Goal: Information Seeking & Learning: Compare options

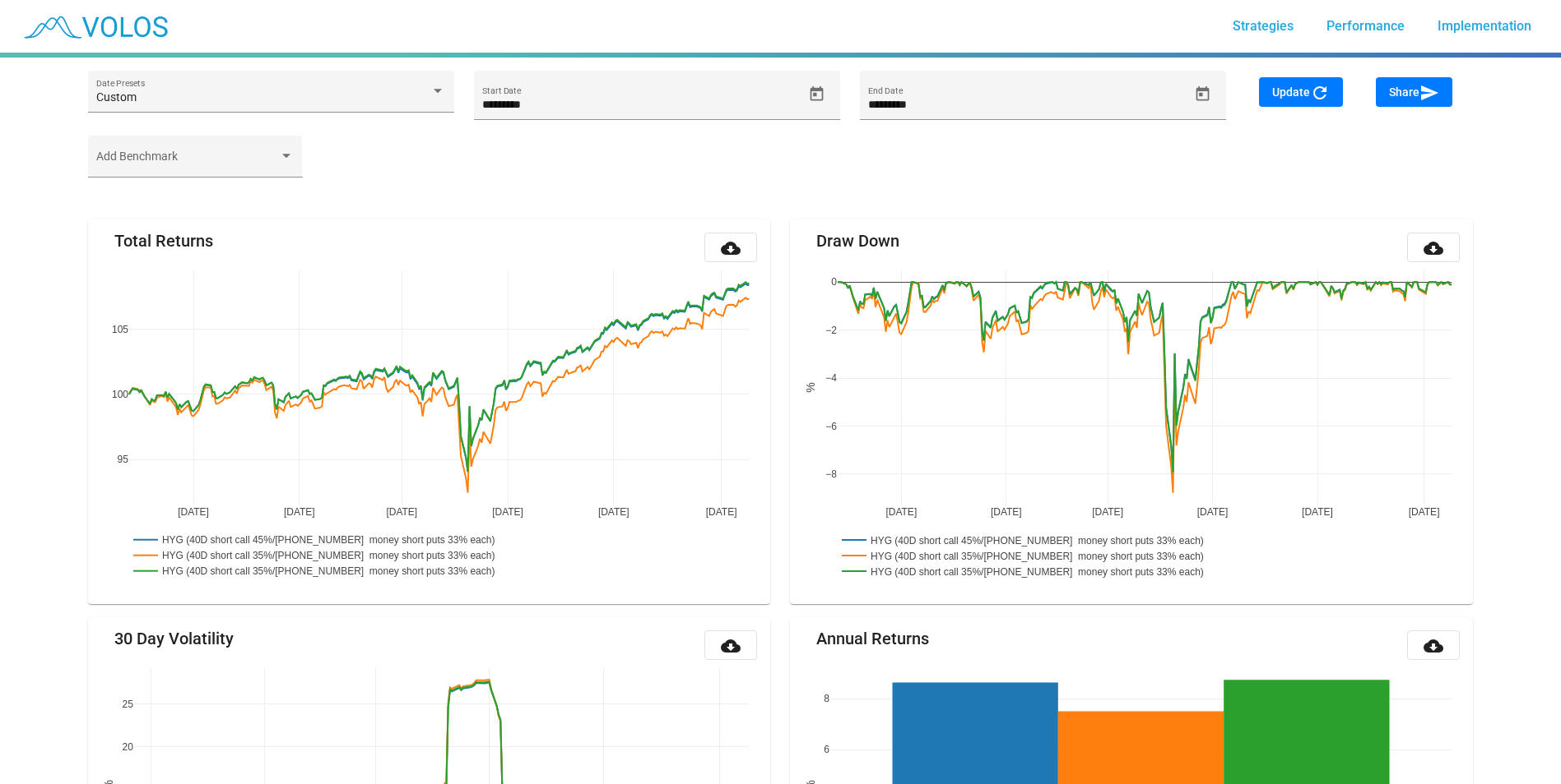
scroll to position [1672, 0]
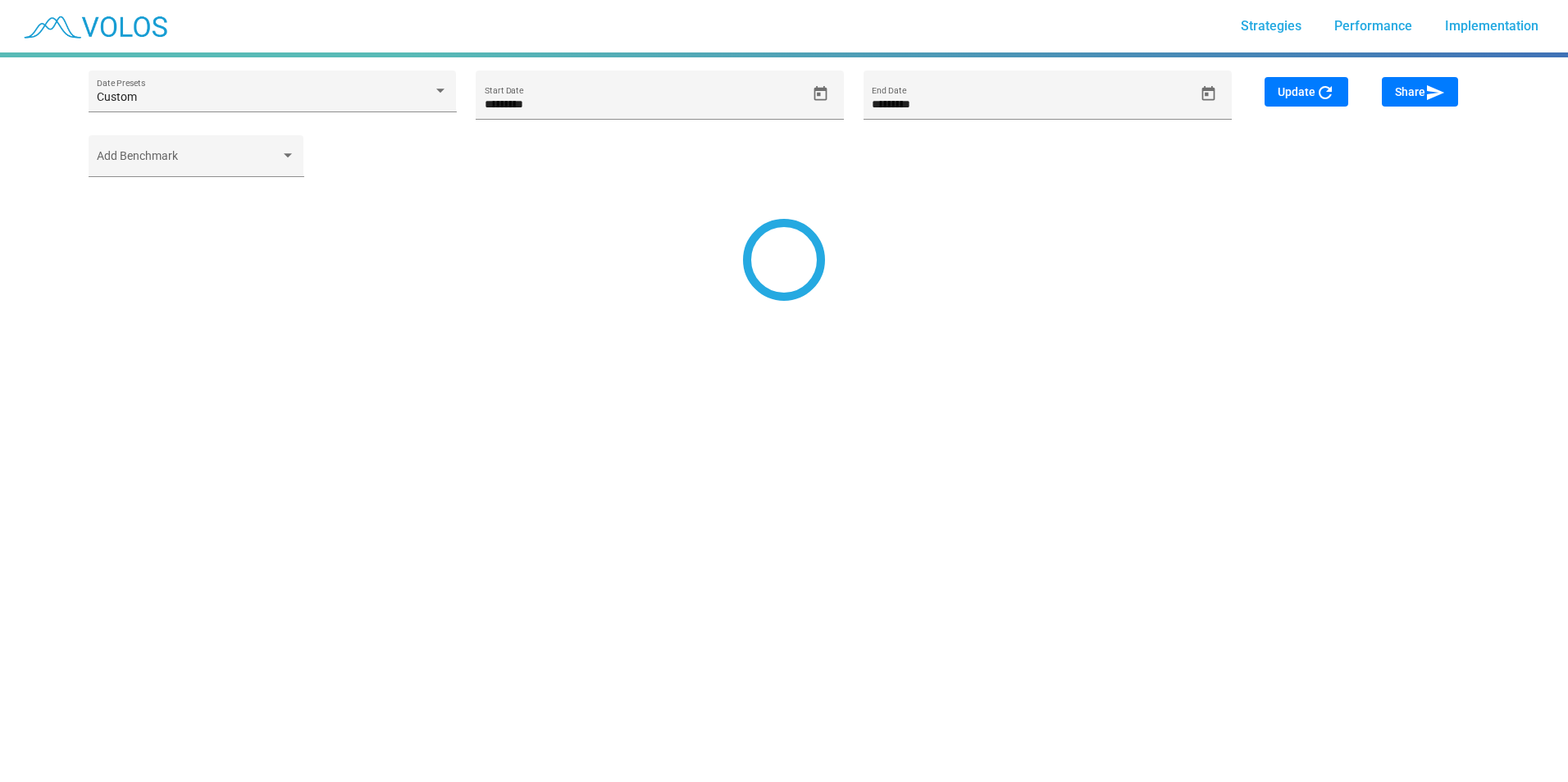
type input "*********"
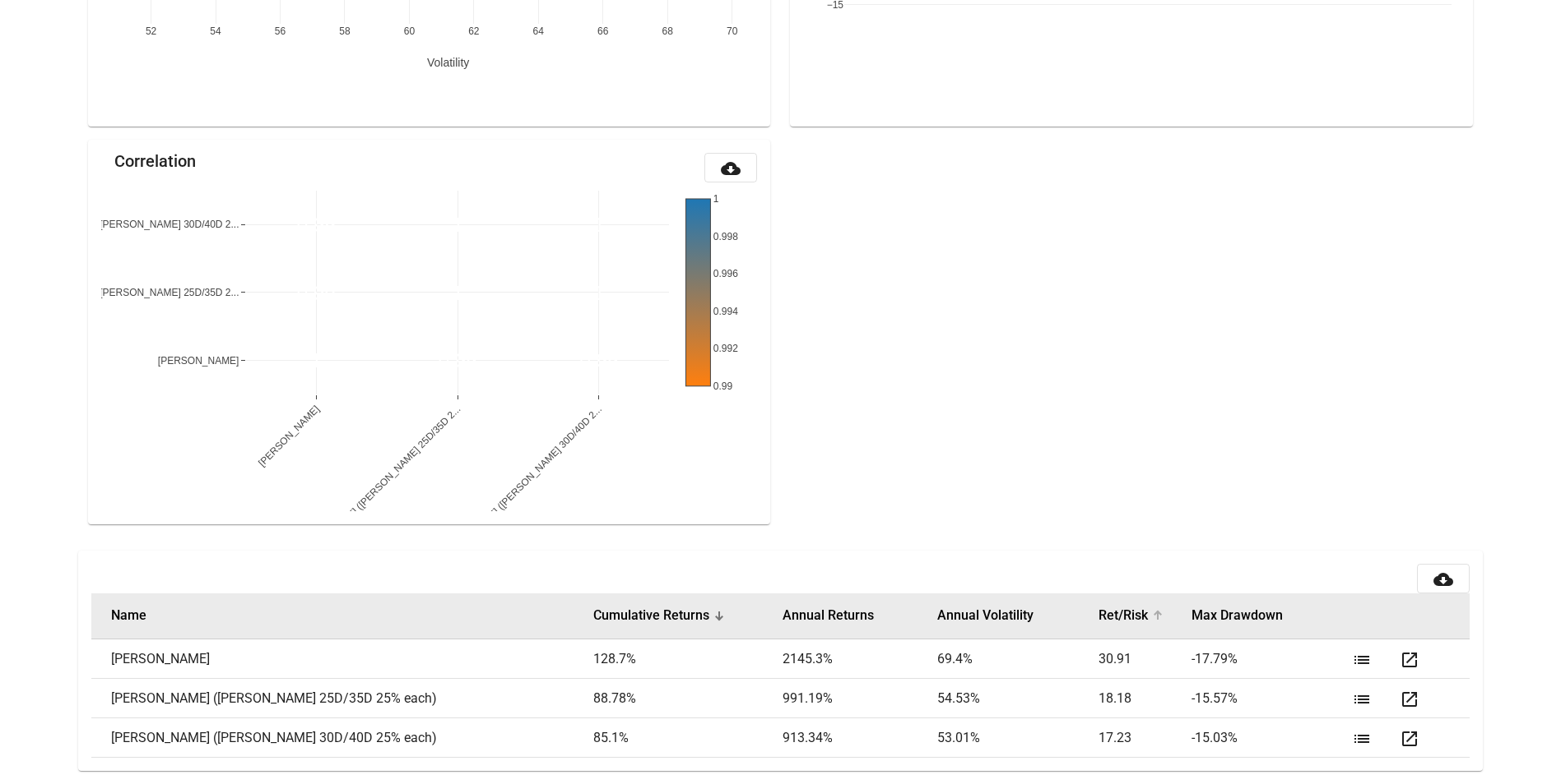
scroll to position [1672, 0]
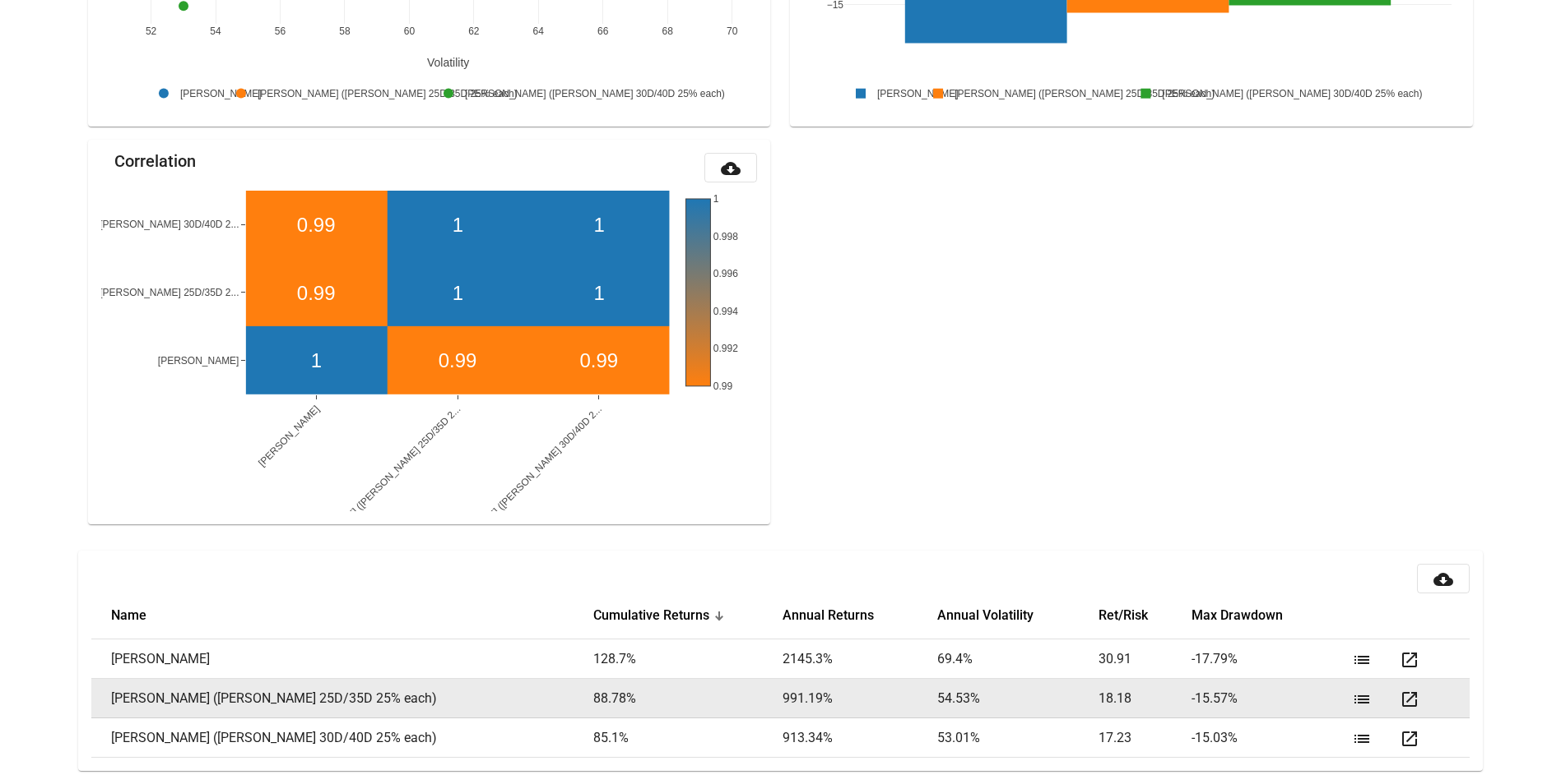
click at [1351, 704] on mat-icon "list" at bounding box center [1361, 699] width 20 height 20
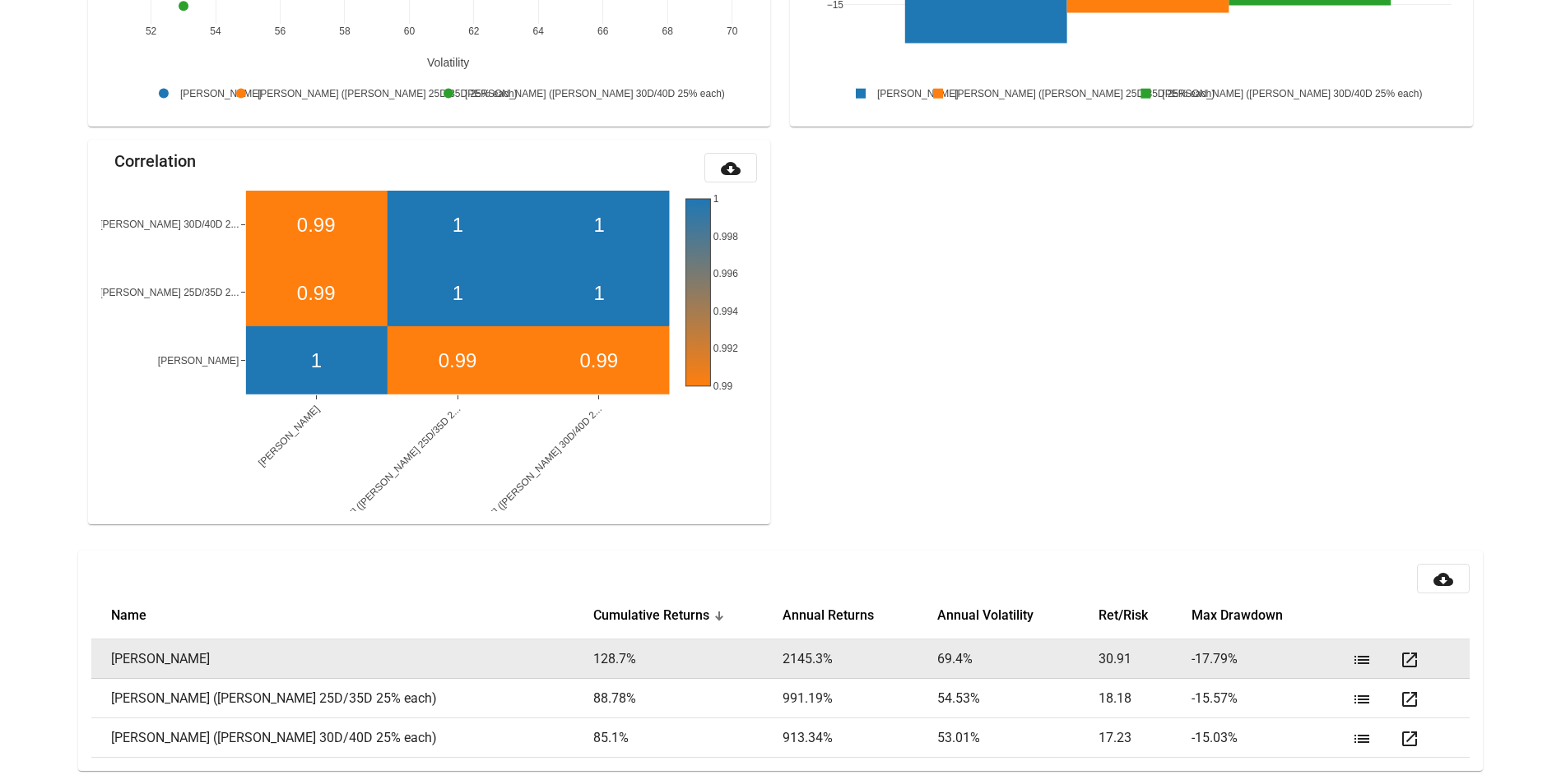
click at [1351, 663] on mat-icon "list" at bounding box center [1361, 660] width 20 height 20
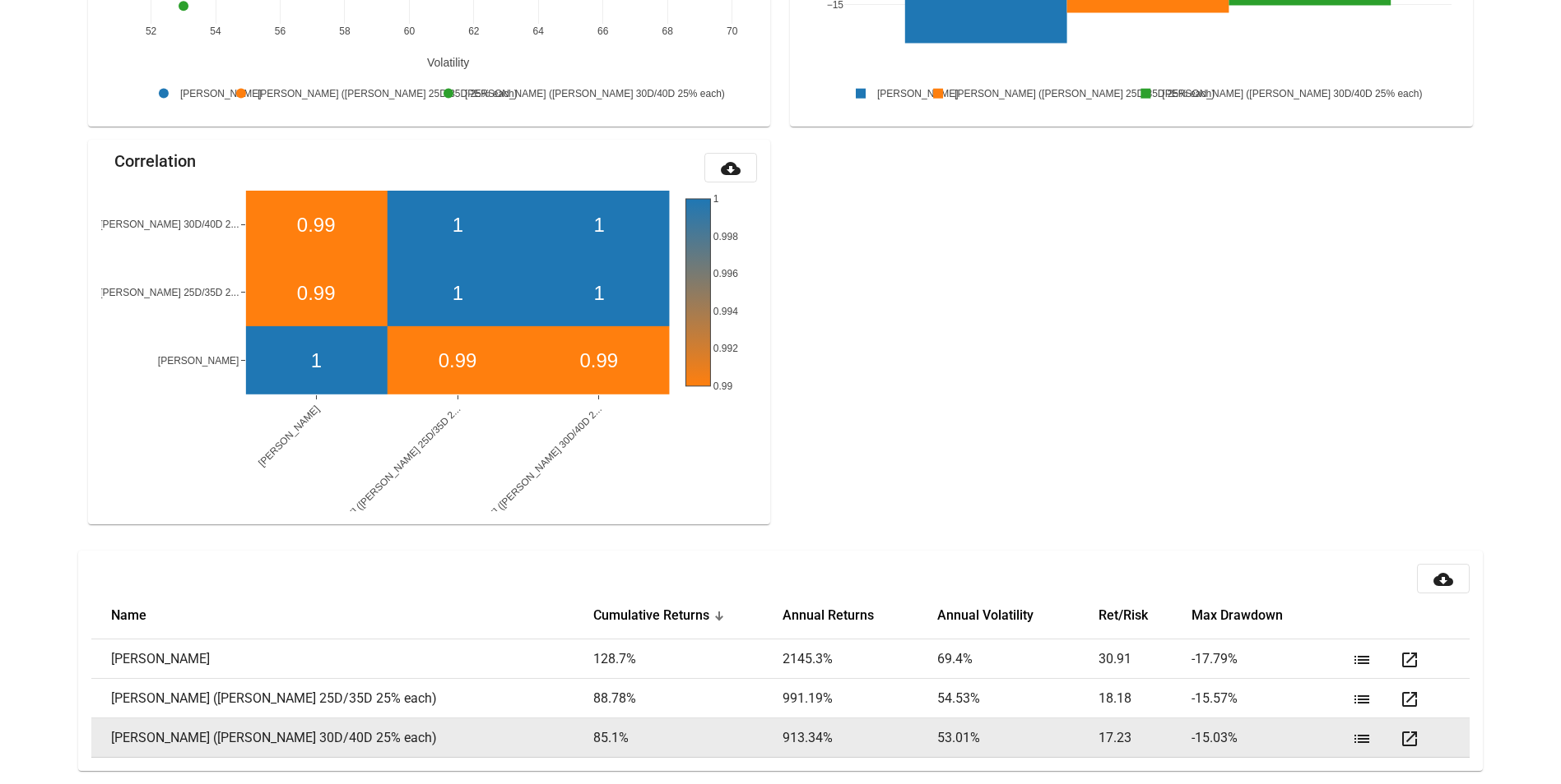
click at [1351, 741] on mat-icon "list" at bounding box center [1361, 739] width 20 height 20
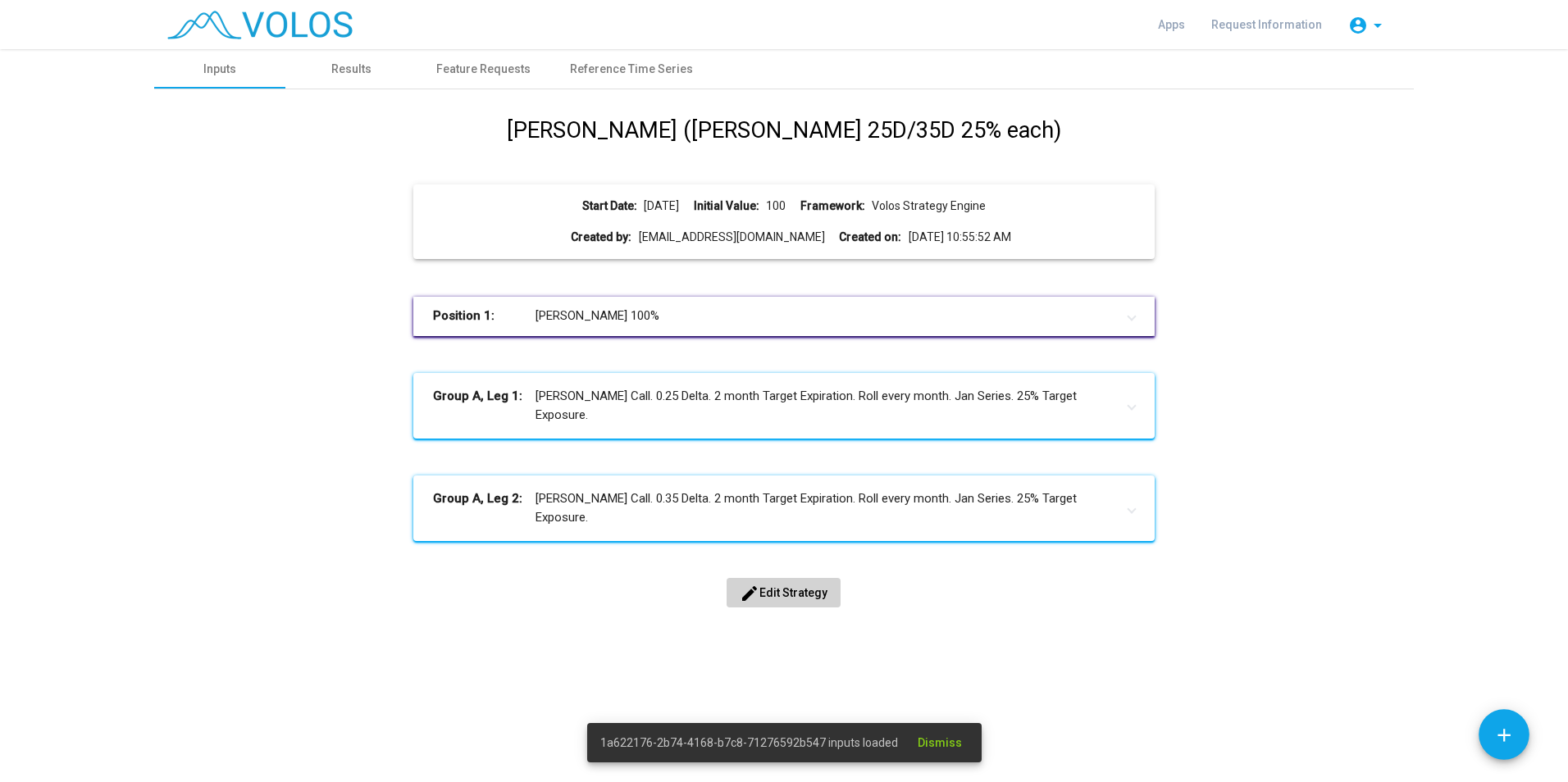
click at [803, 583] on button "edit Edit Strategy" at bounding box center [783, 593] width 114 height 30
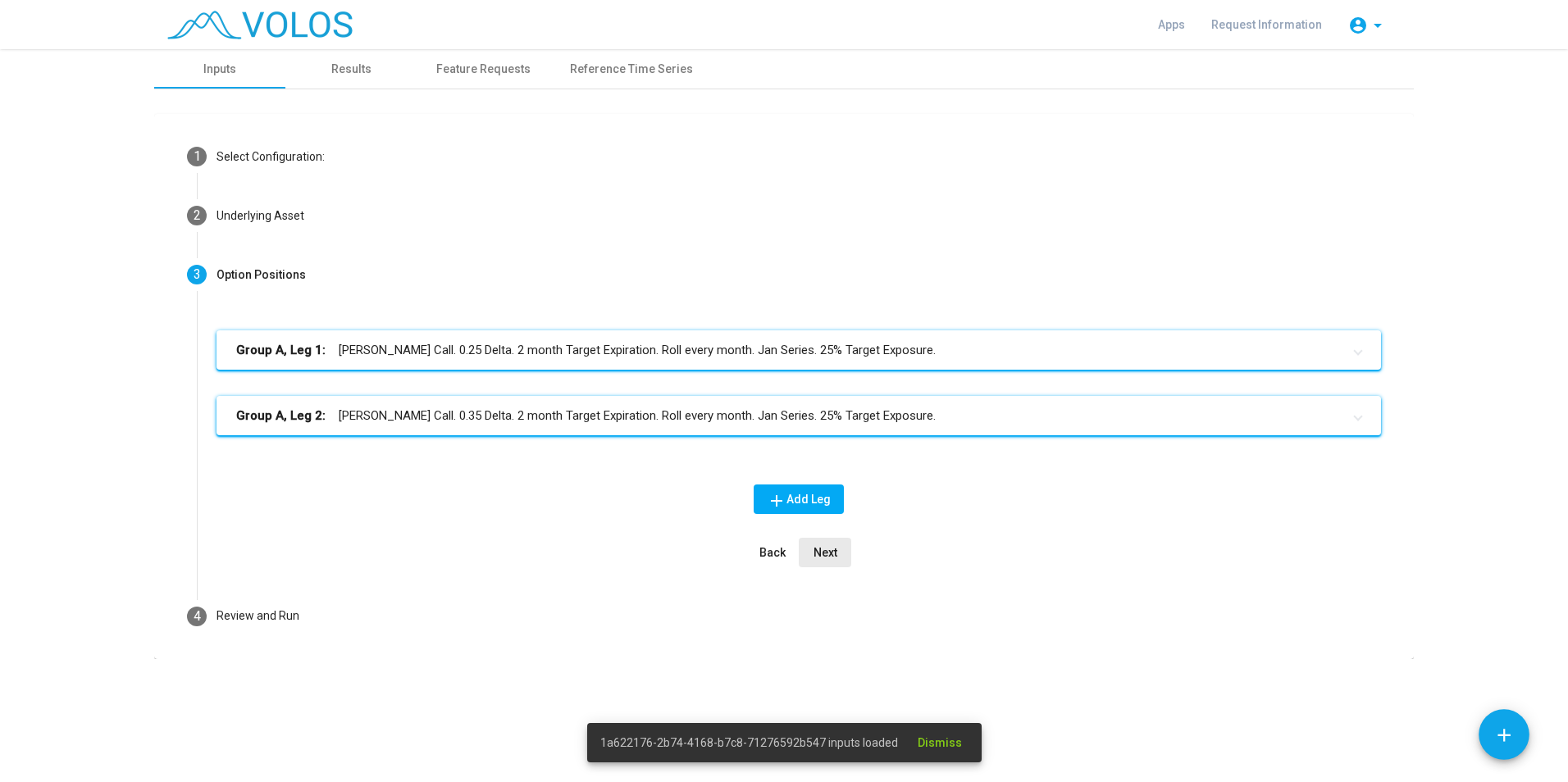
click at [819, 551] on span "Next" at bounding box center [824, 552] width 24 height 13
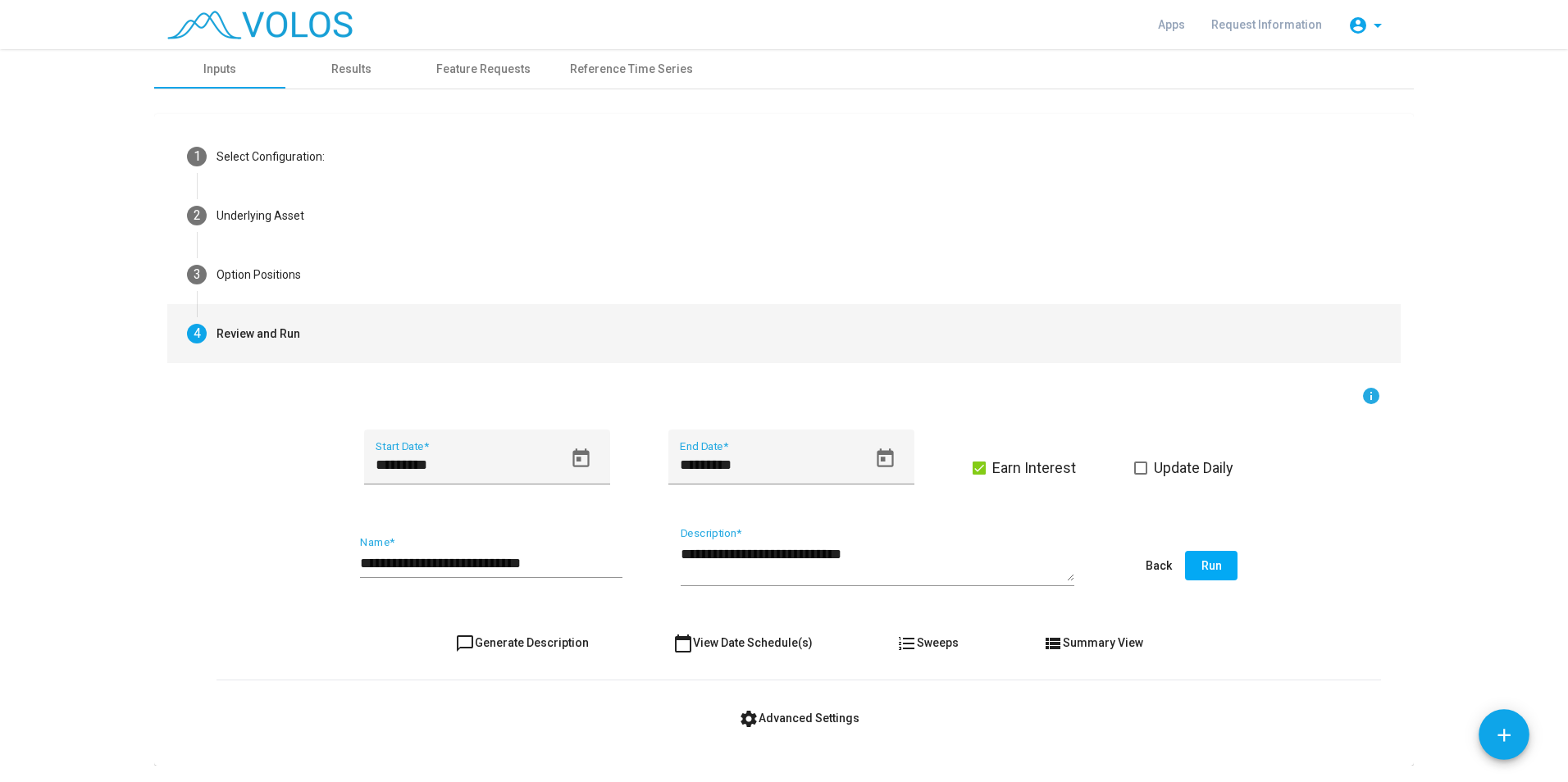
click at [1211, 559] on span "Run" at bounding box center [1212, 565] width 21 height 13
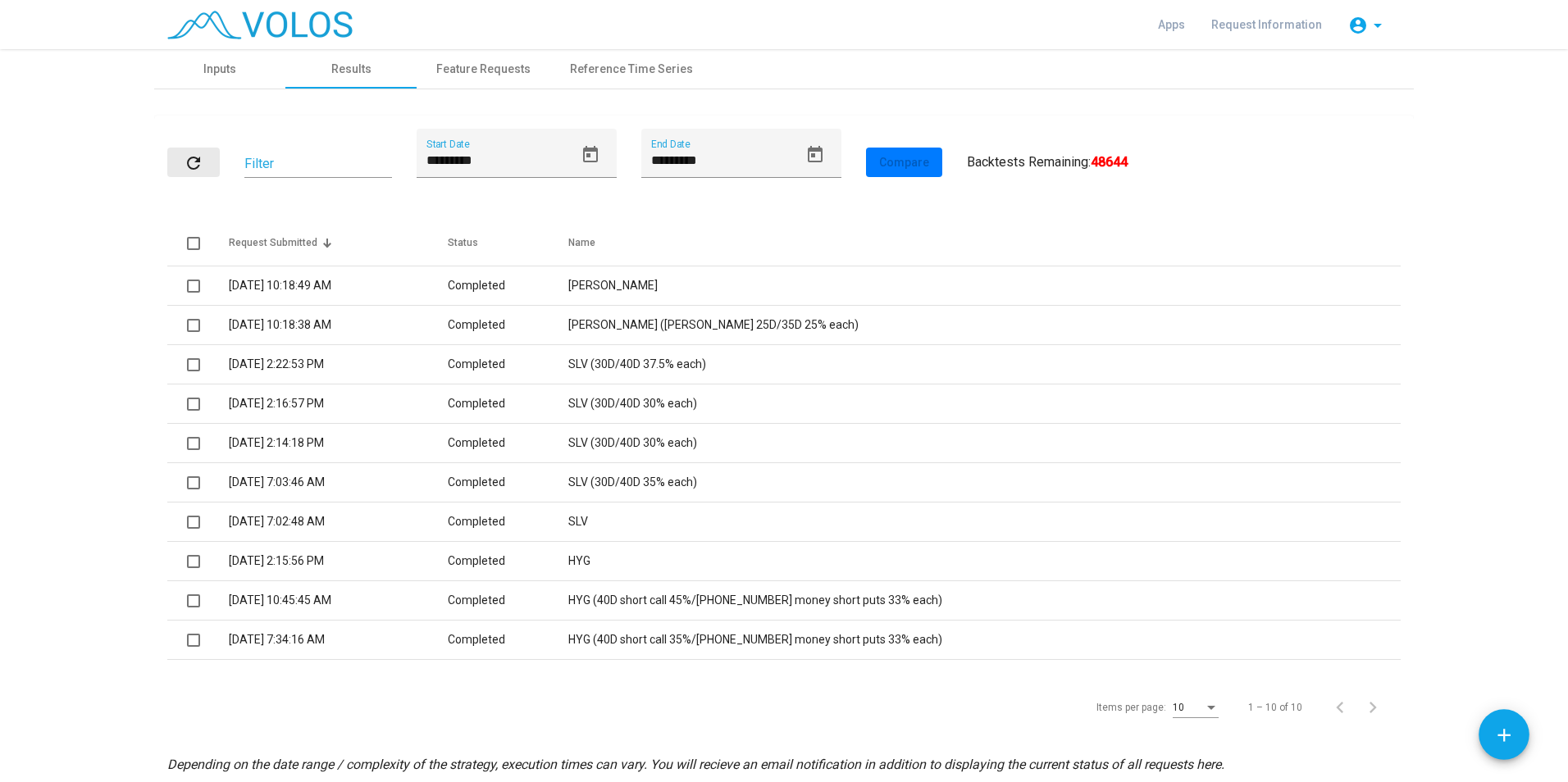
click at [195, 163] on mat-icon "refresh" at bounding box center [193, 163] width 20 height 20
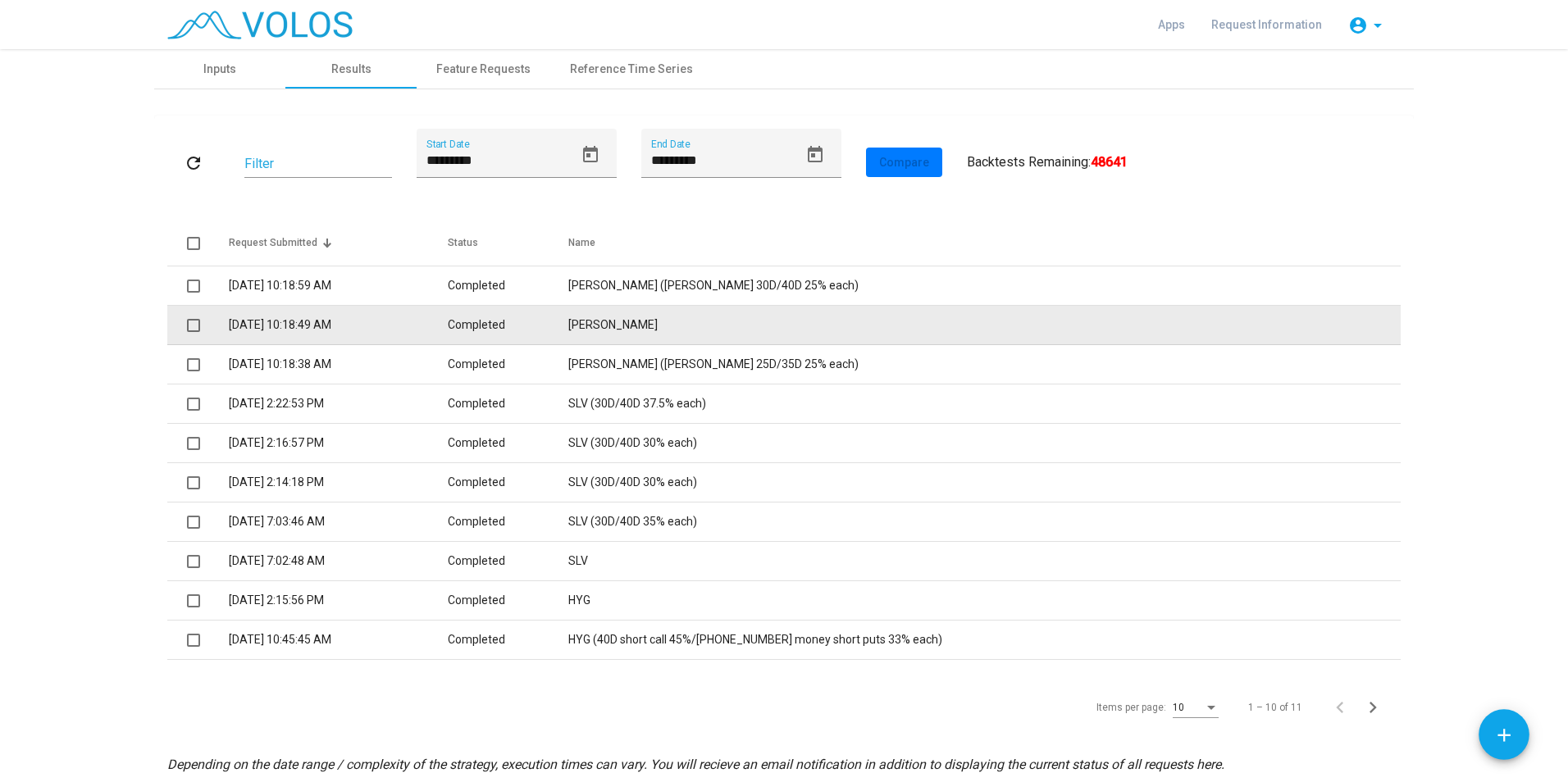
click at [193, 325] on span at bounding box center [193, 325] width 13 height 13
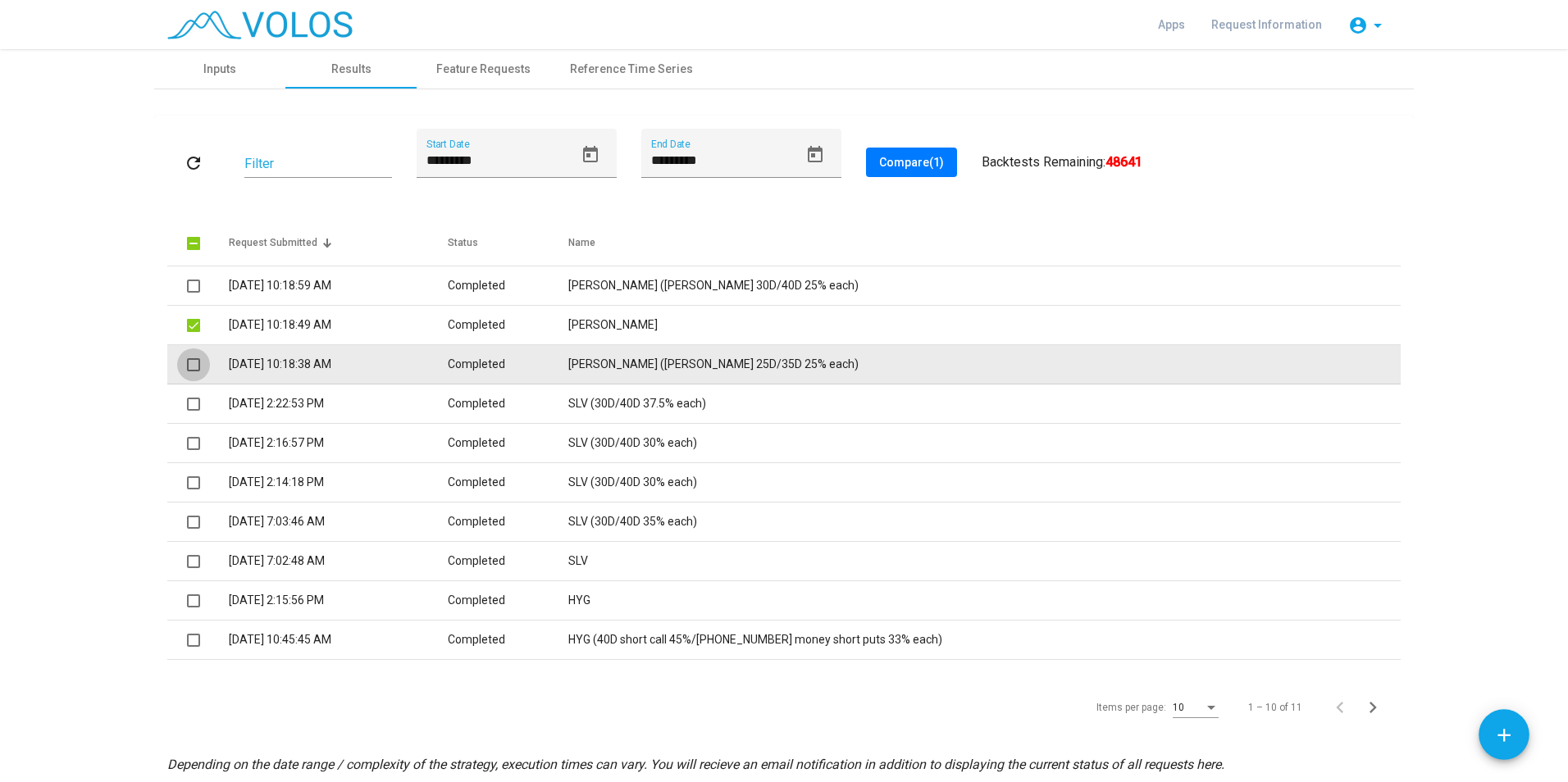
click at [190, 365] on span at bounding box center [193, 365] width 13 height 13
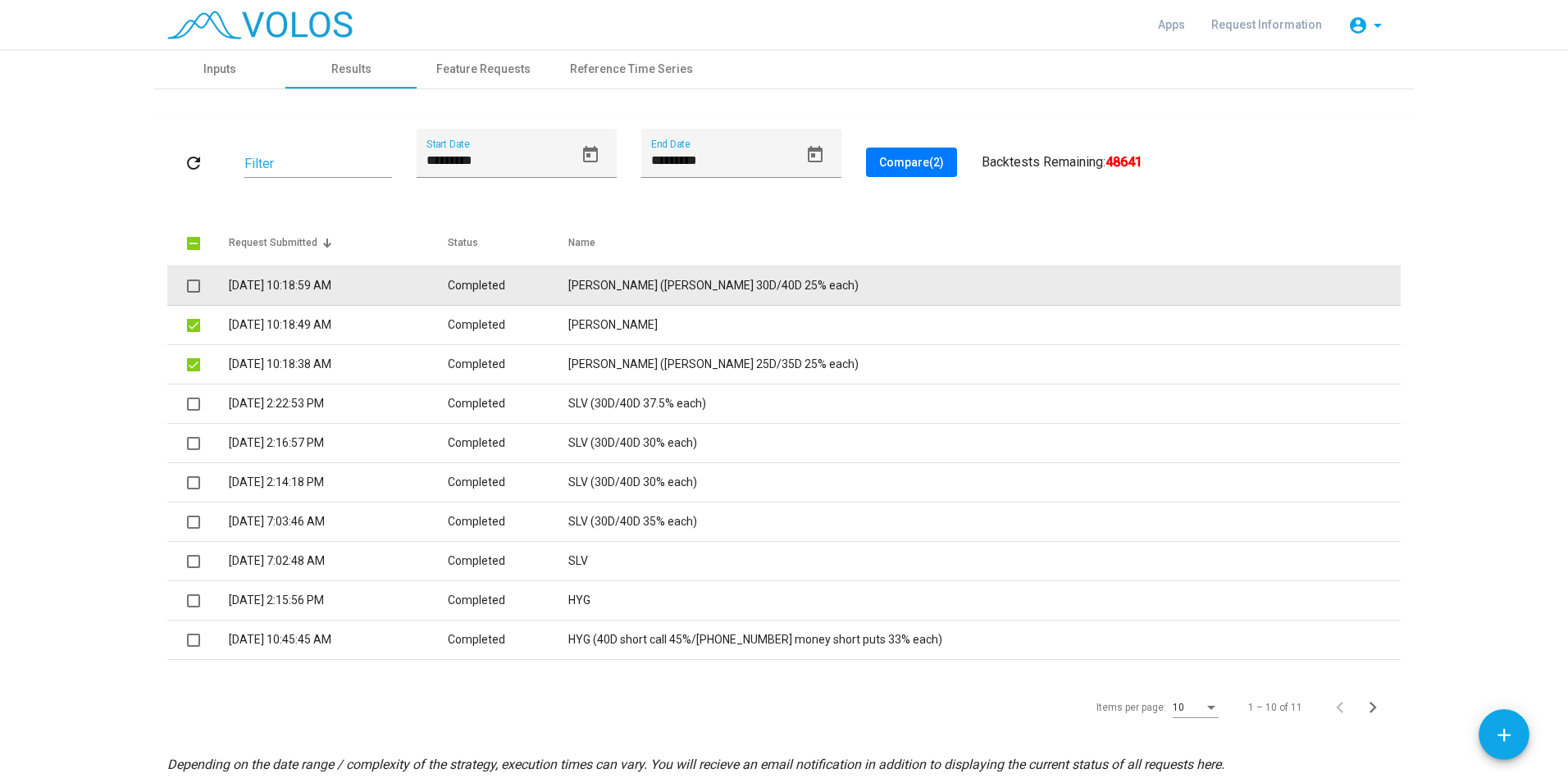
click at [187, 281] on span at bounding box center [193, 286] width 13 height 13
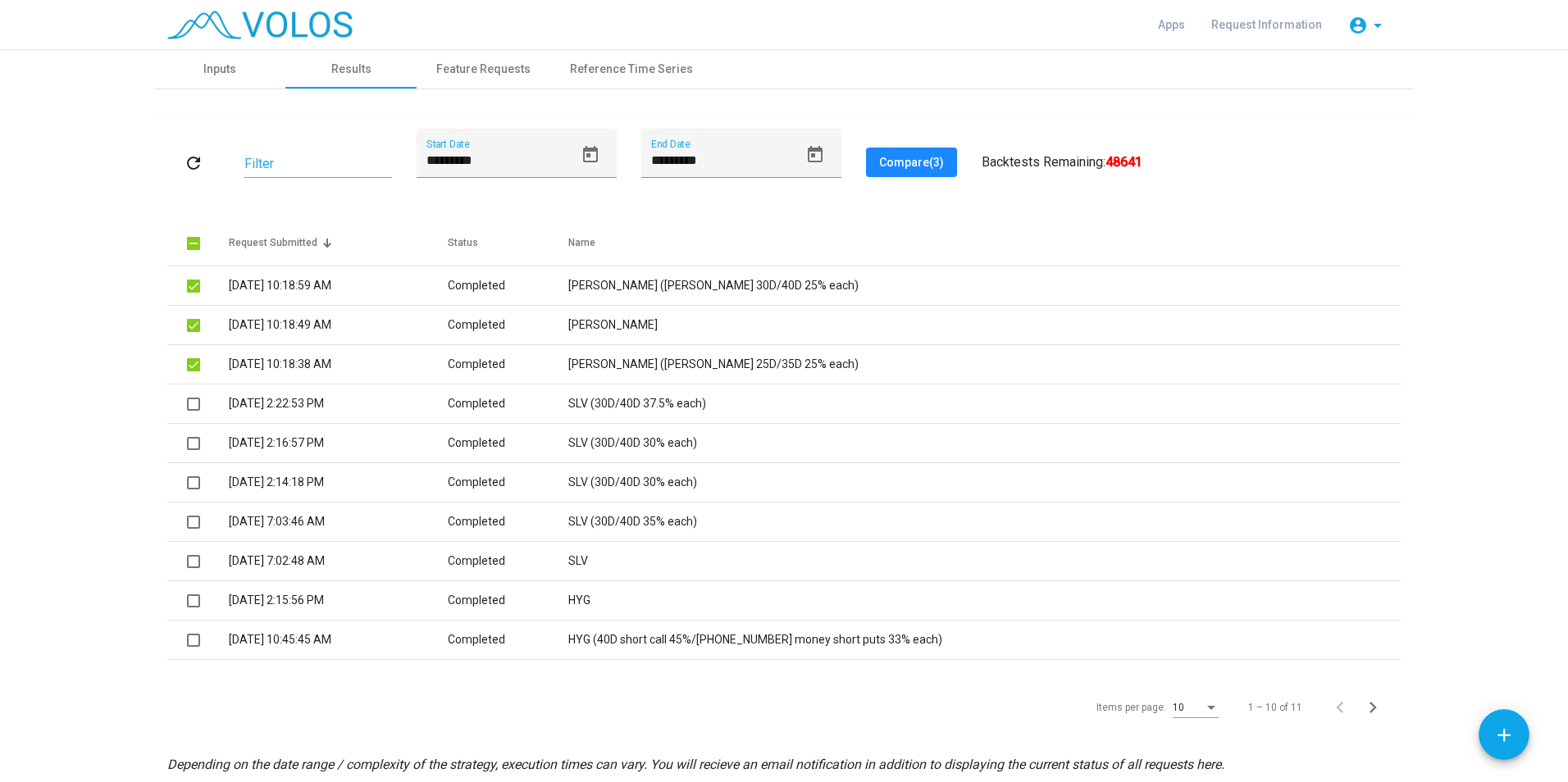
click at [917, 172] on button "Compare (3)" at bounding box center [912, 163] width 91 height 30
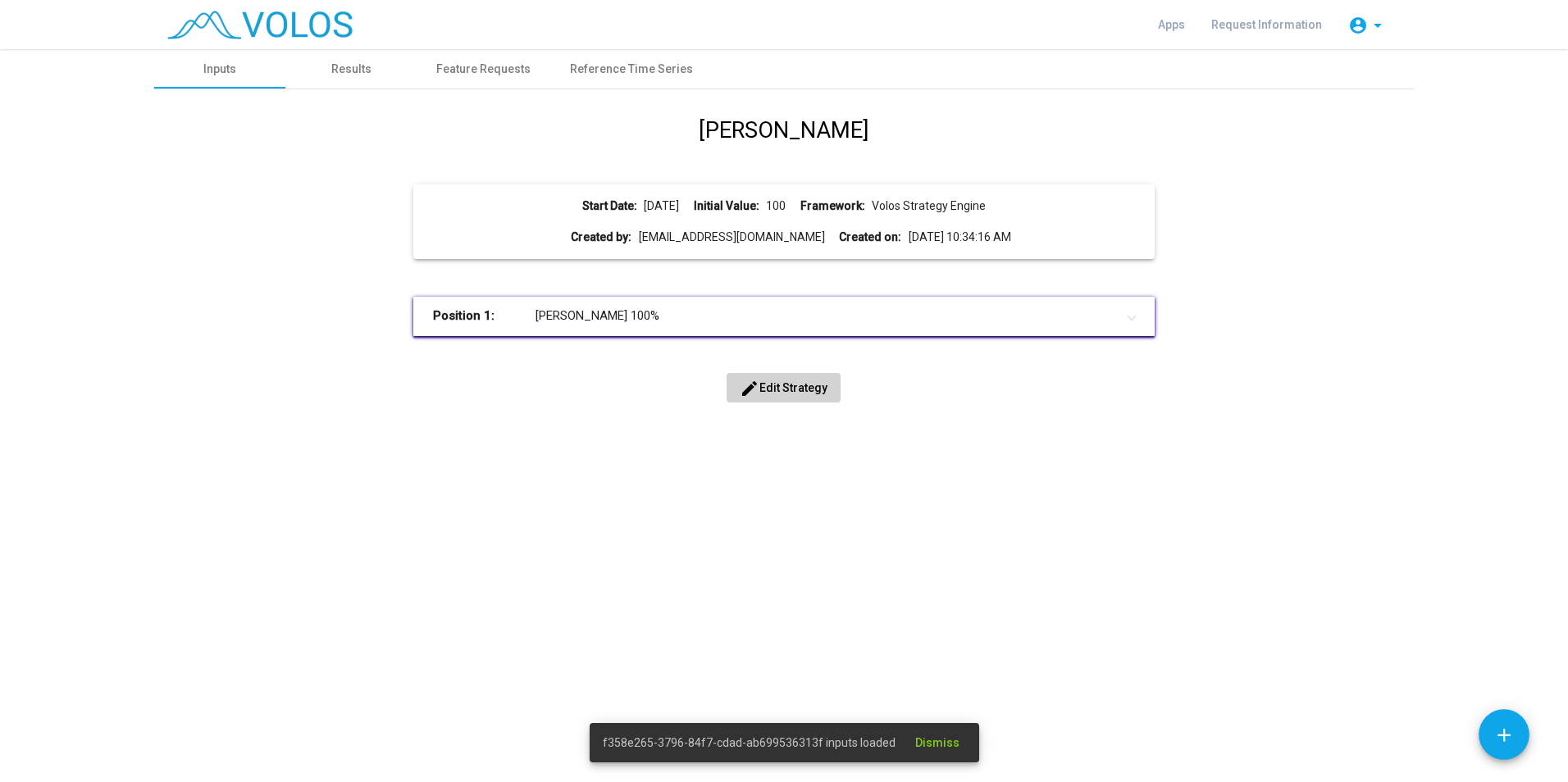
click at [780, 376] on button "edit Edit Strategy" at bounding box center [783, 388] width 114 height 30
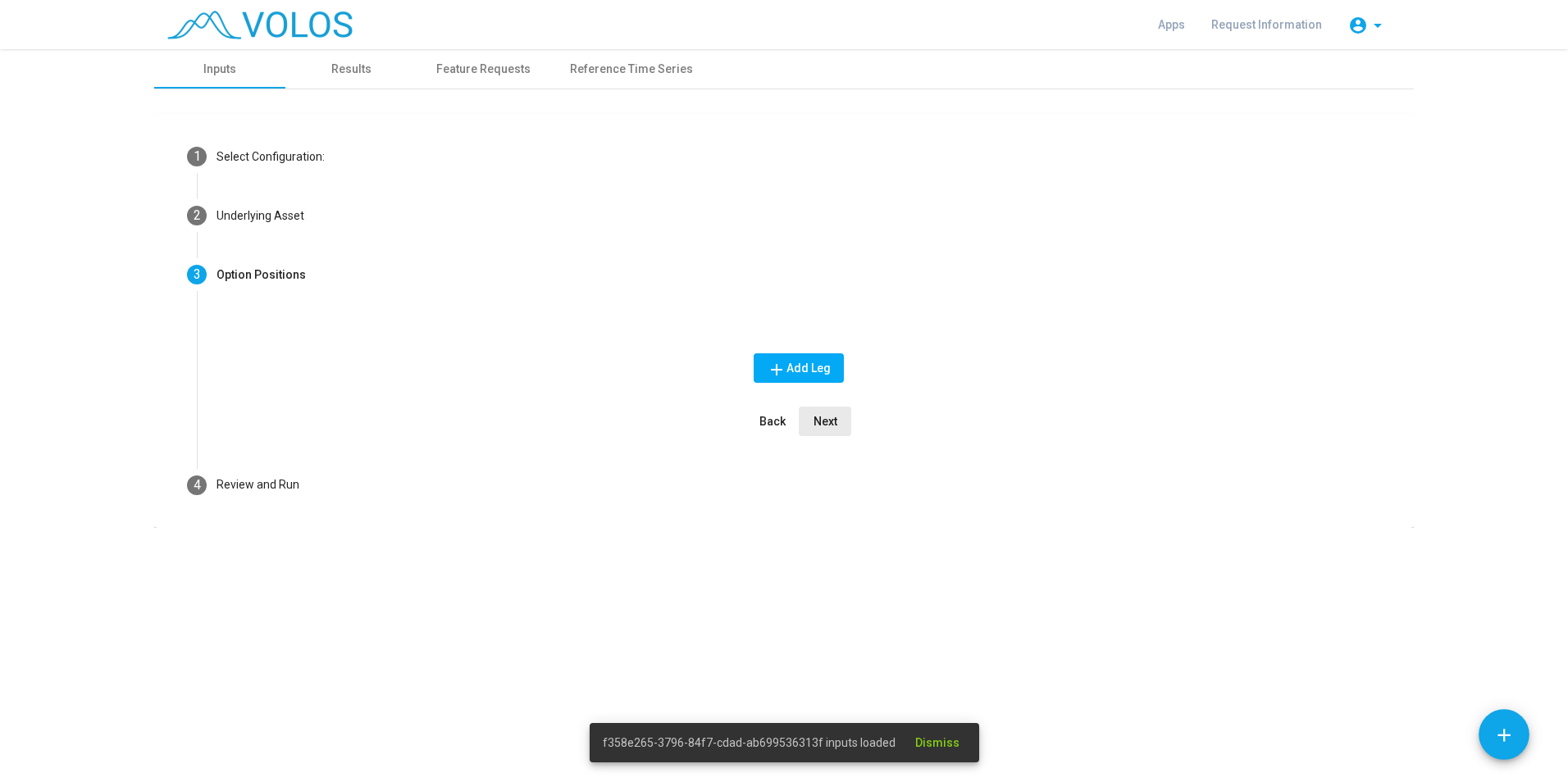
click at [836, 417] on span "Next" at bounding box center [824, 421] width 24 height 13
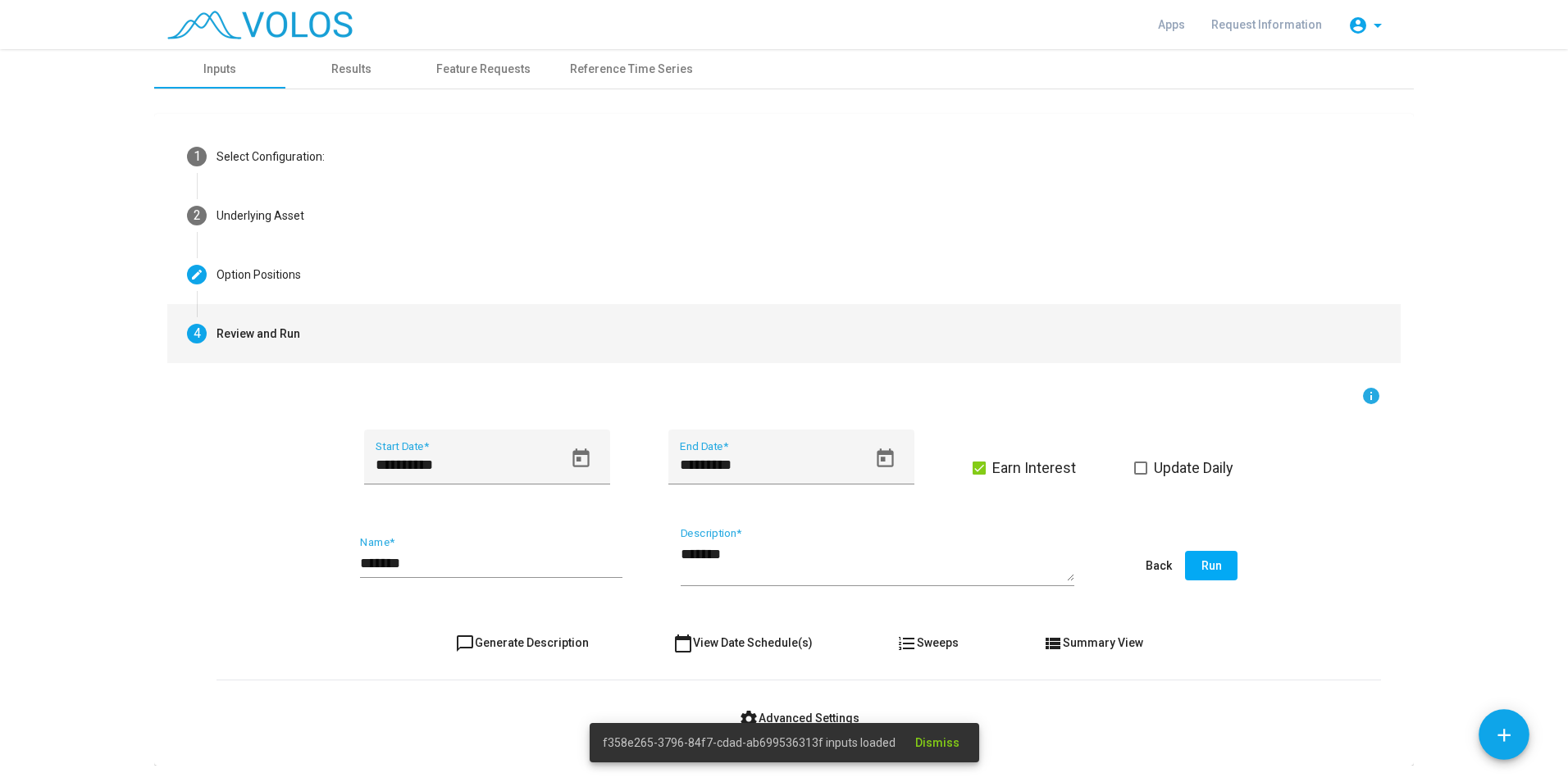
click at [1217, 567] on button "Run" at bounding box center [1211, 566] width 52 height 30
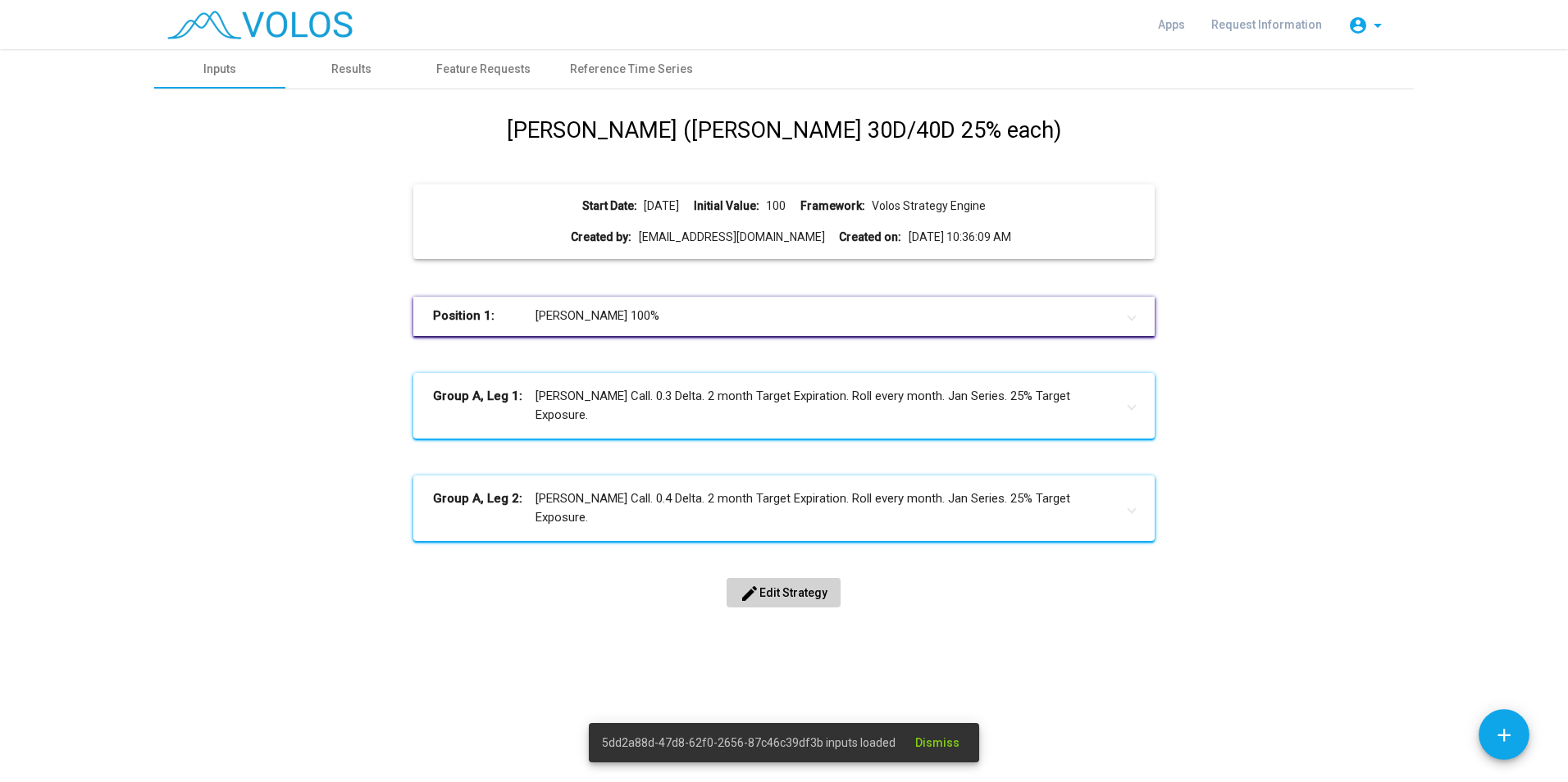
click at [815, 593] on span "edit Edit Strategy" at bounding box center [783, 592] width 88 height 13
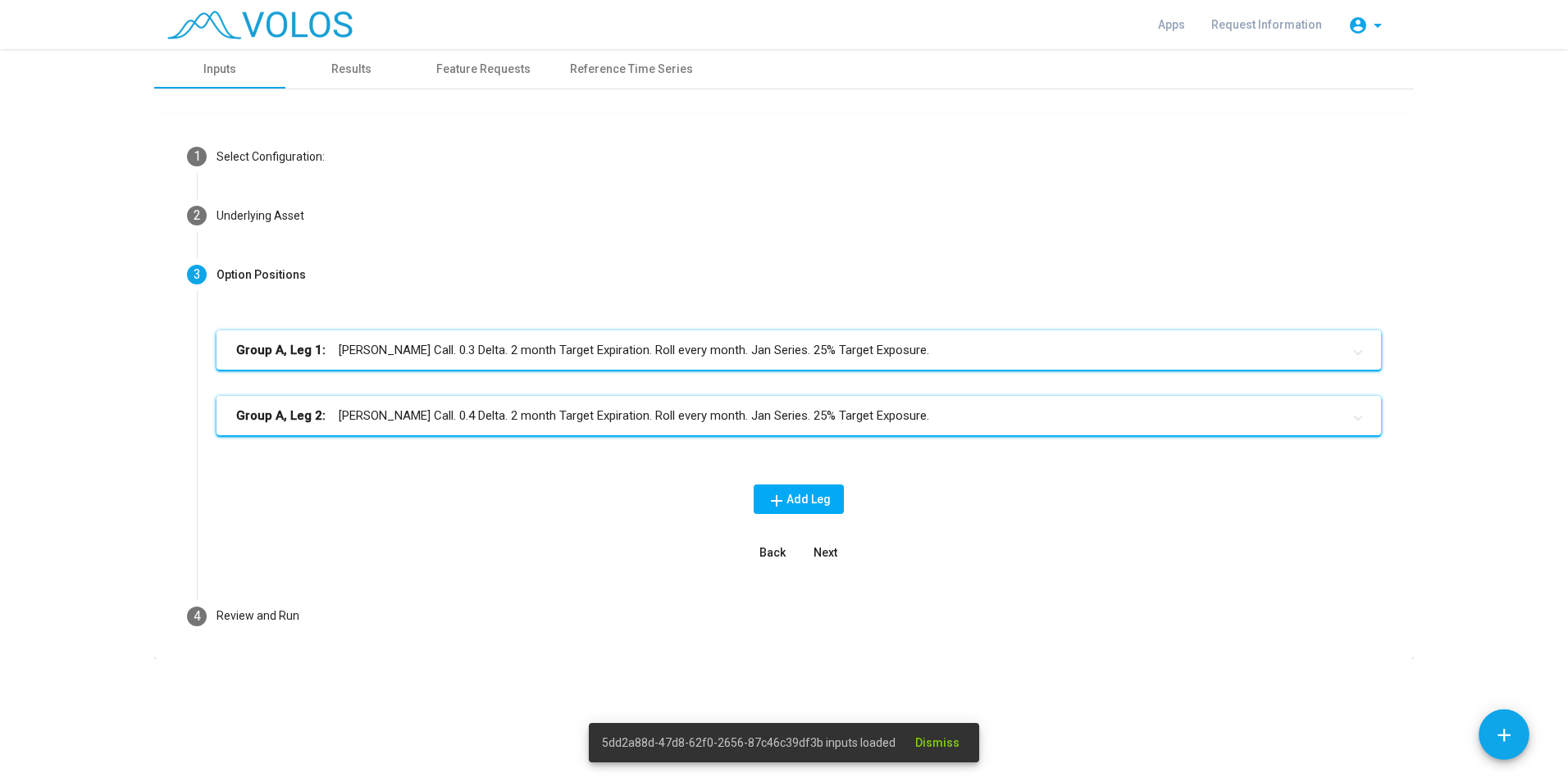
click at [825, 554] on span "Next" at bounding box center [824, 552] width 24 height 13
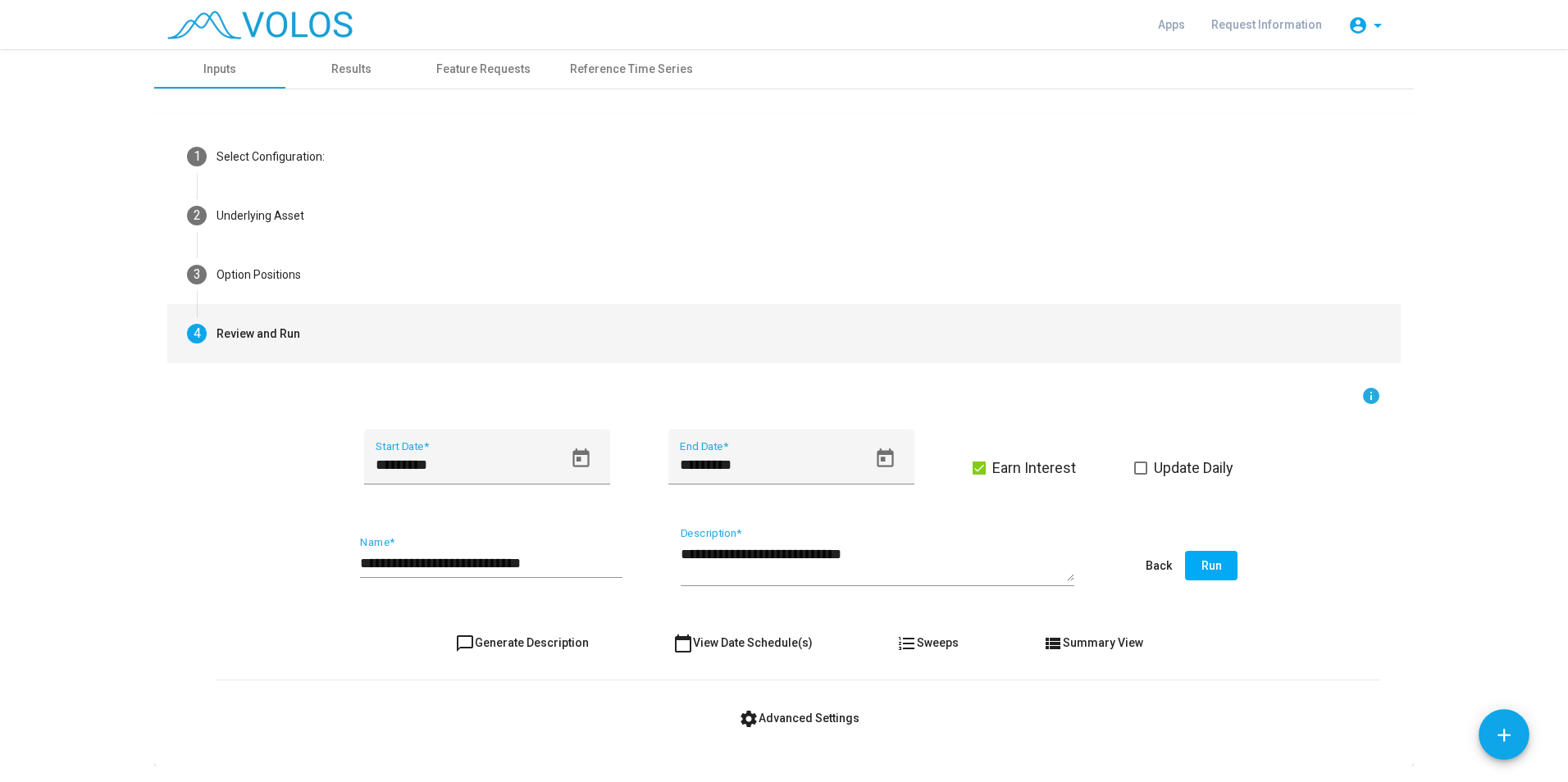
click at [1203, 563] on span "Run" at bounding box center [1212, 565] width 21 height 13
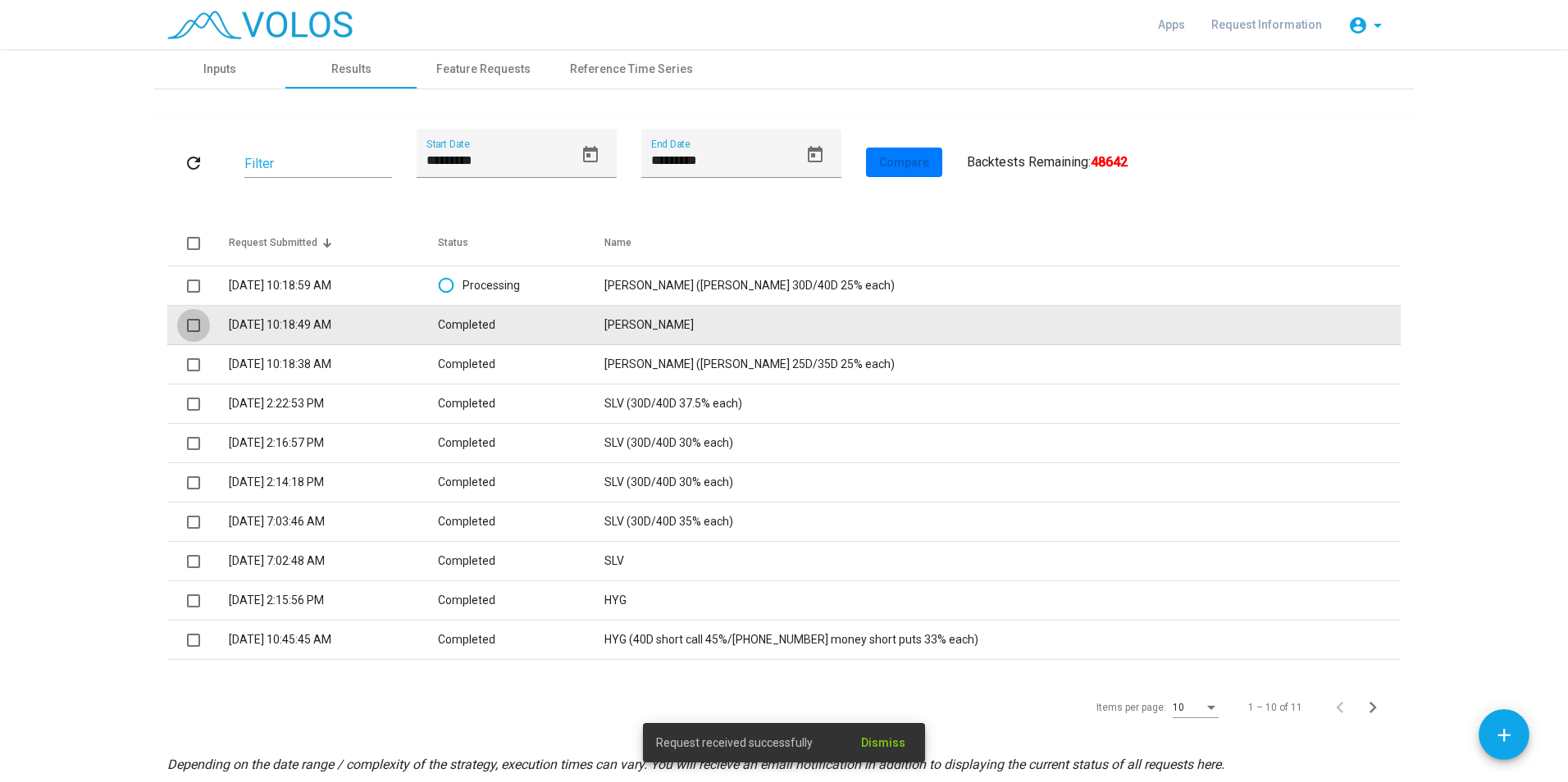
click at [192, 323] on span at bounding box center [193, 325] width 13 height 13
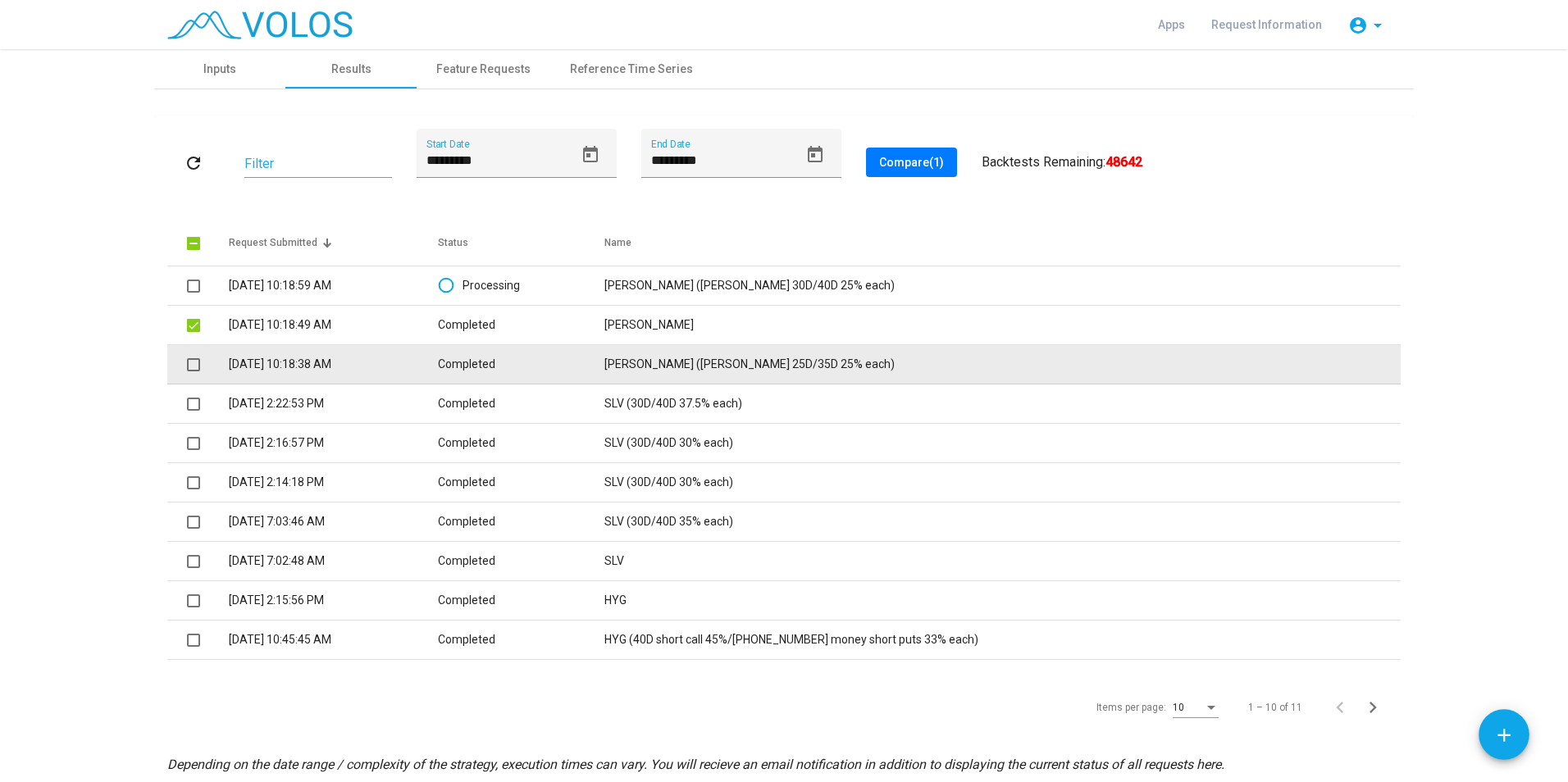
click at [187, 367] on span at bounding box center [193, 365] width 13 height 13
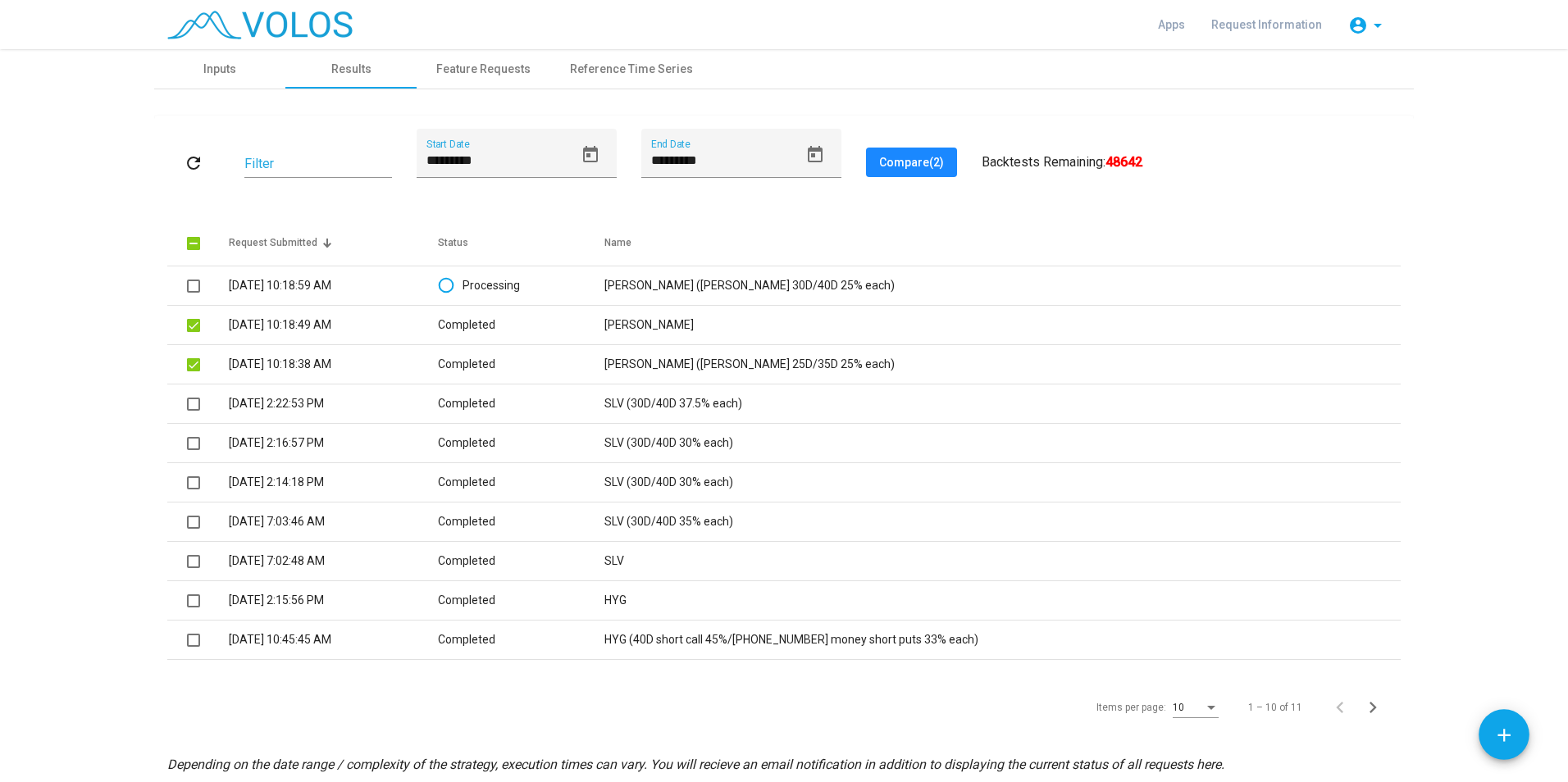
click at [904, 158] on span "Compare (2)" at bounding box center [912, 162] width 64 height 13
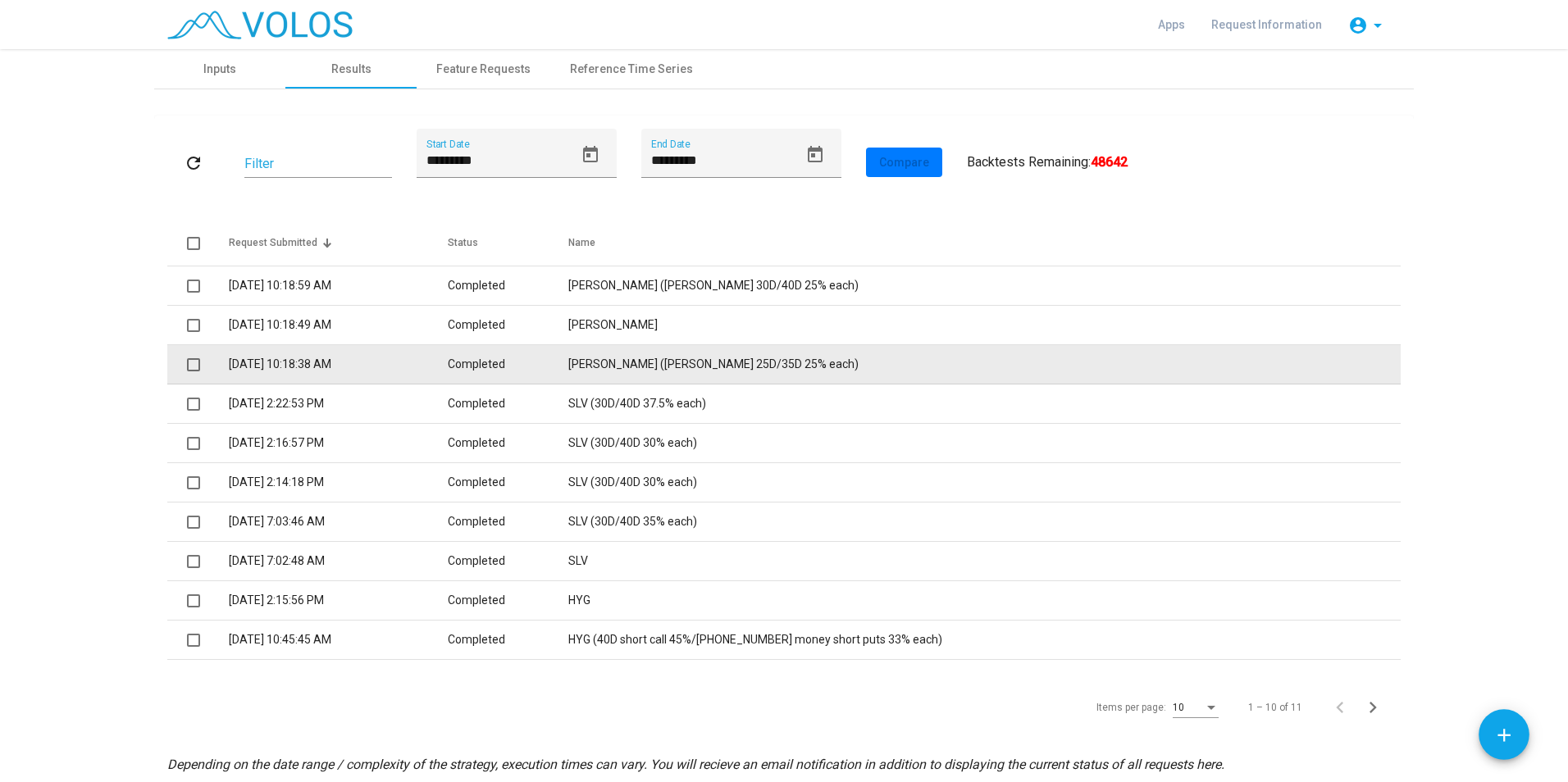
click at [717, 368] on td "[PERSON_NAME] ([PERSON_NAME] 25D/35D 25% each)" at bounding box center [985, 364] width 832 height 39
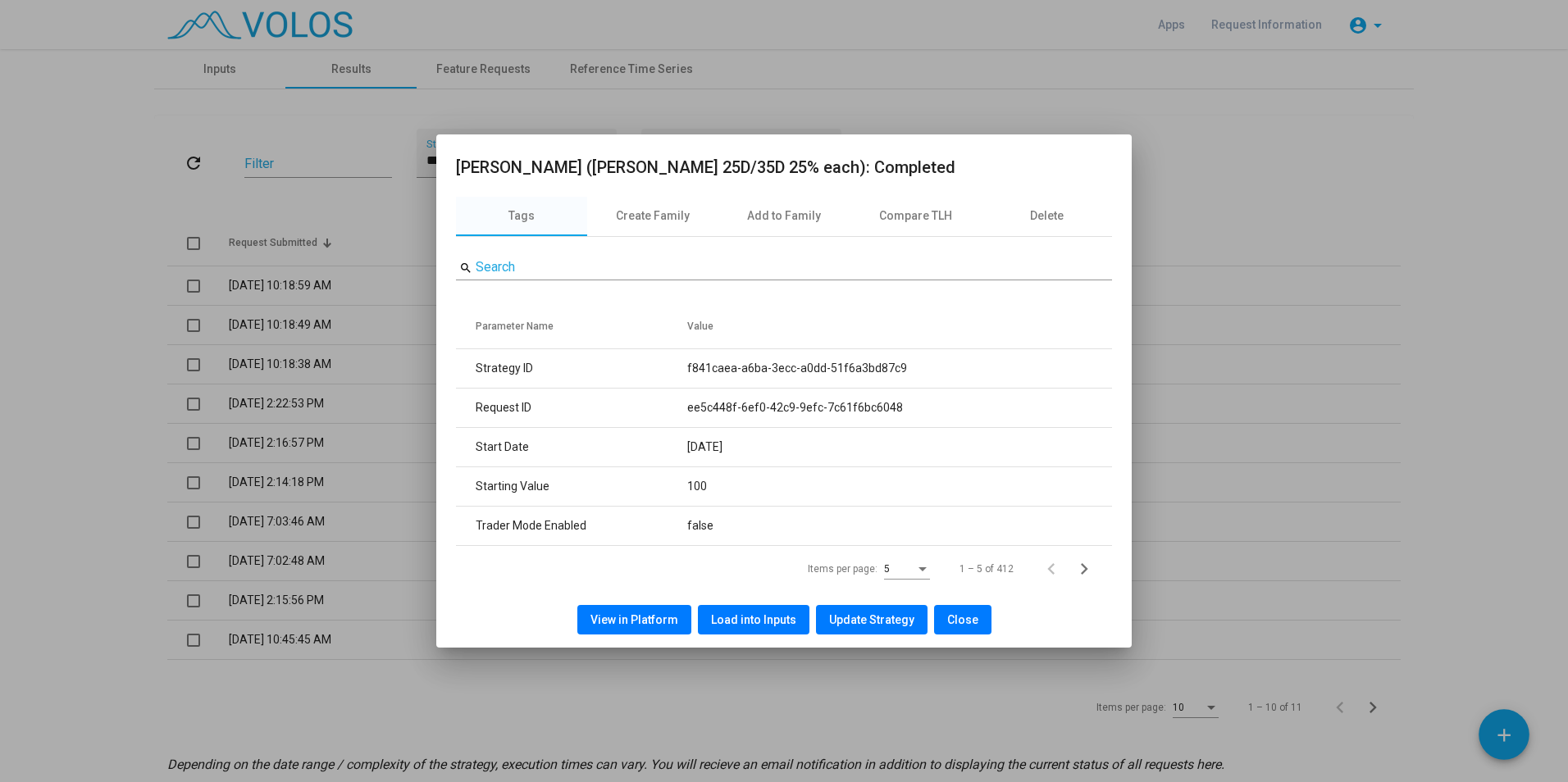
click at [649, 618] on span "View in Platform" at bounding box center [634, 619] width 88 height 13
click at [951, 624] on span "Close" at bounding box center [963, 619] width 31 height 13
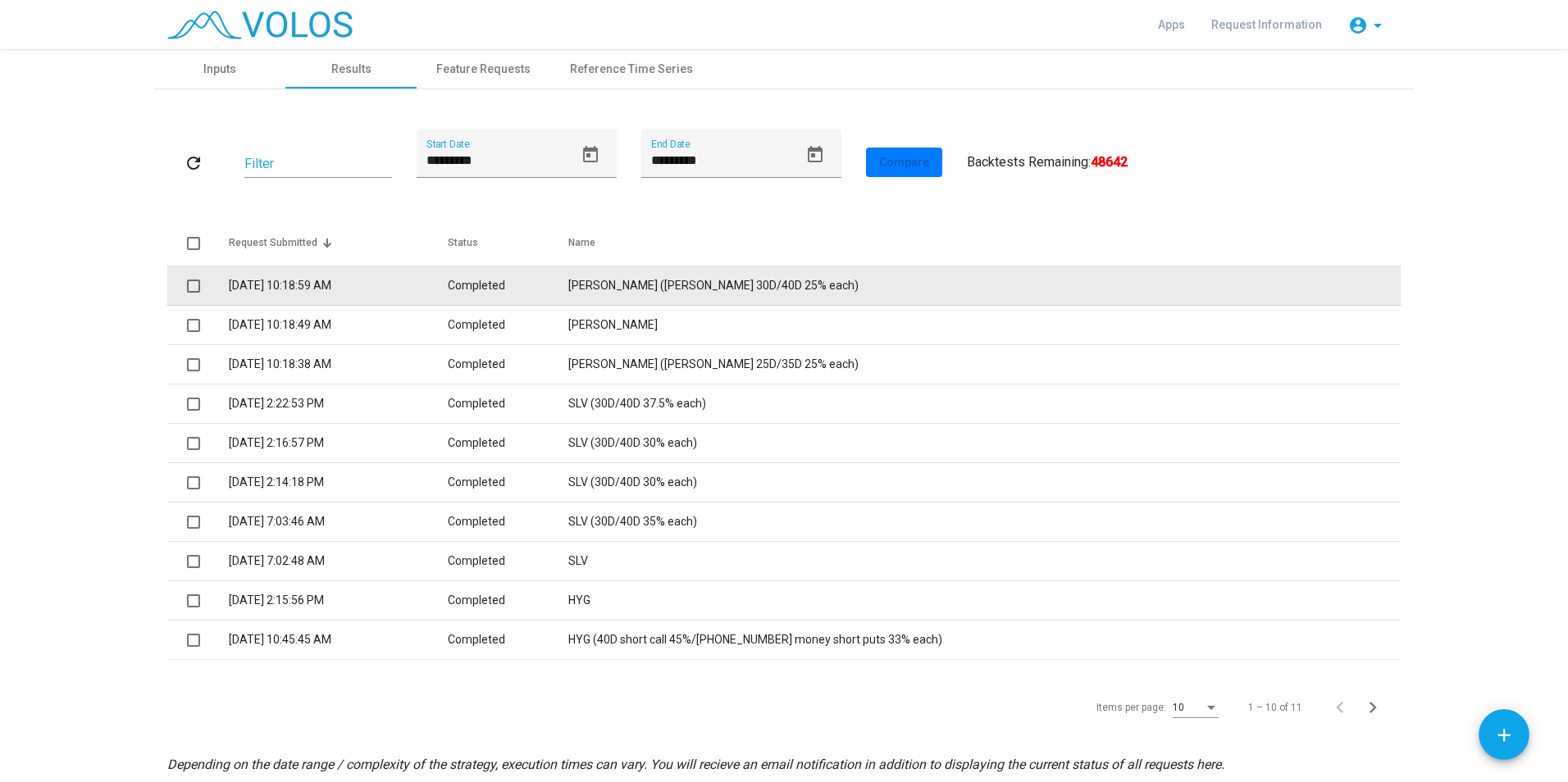
click at [685, 297] on td "ETHA (ETHA 30D/40D 25% each)" at bounding box center [985, 286] width 832 height 39
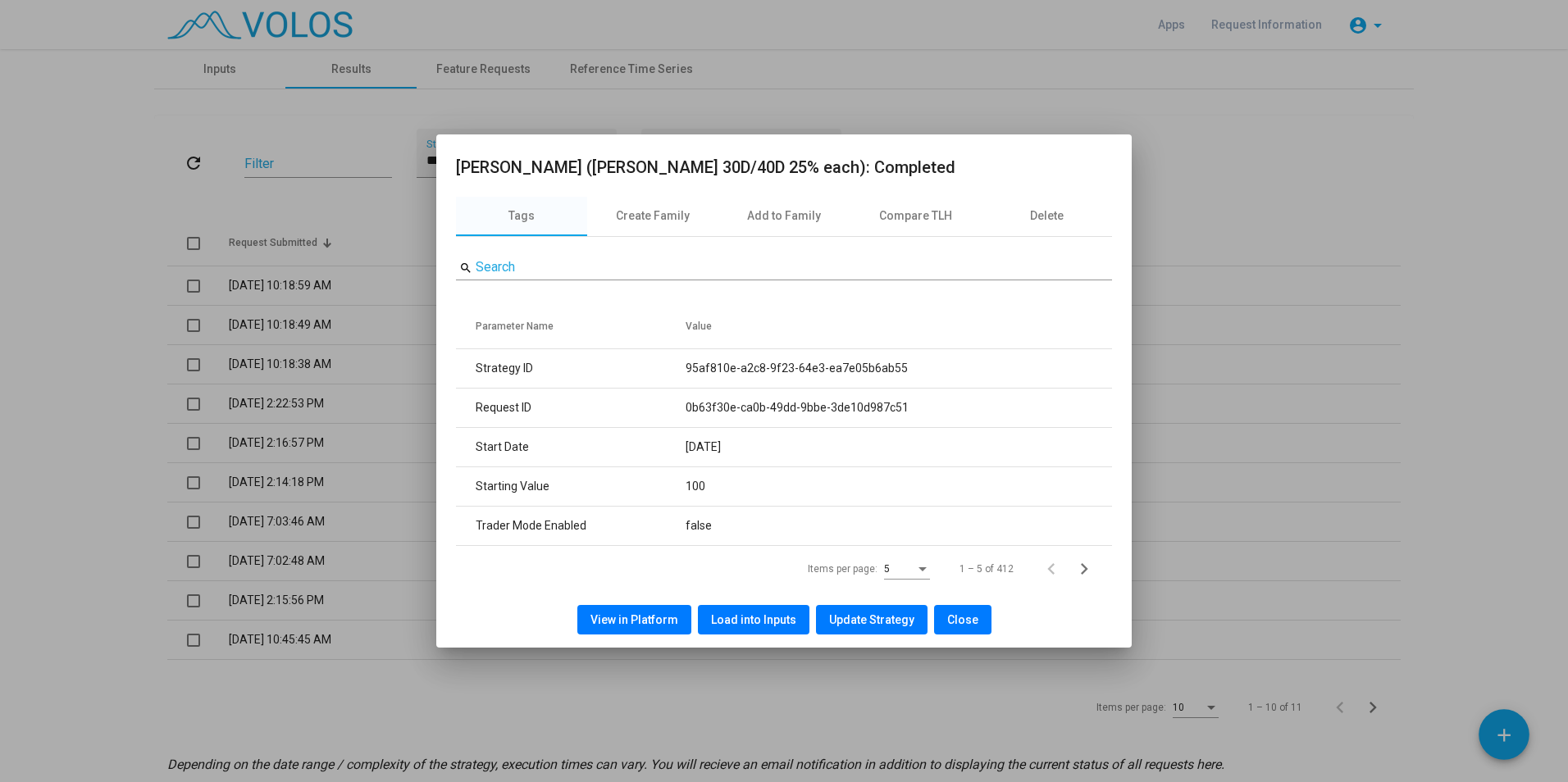
click at [734, 624] on span "Load into Inputs" at bounding box center [754, 619] width 85 height 13
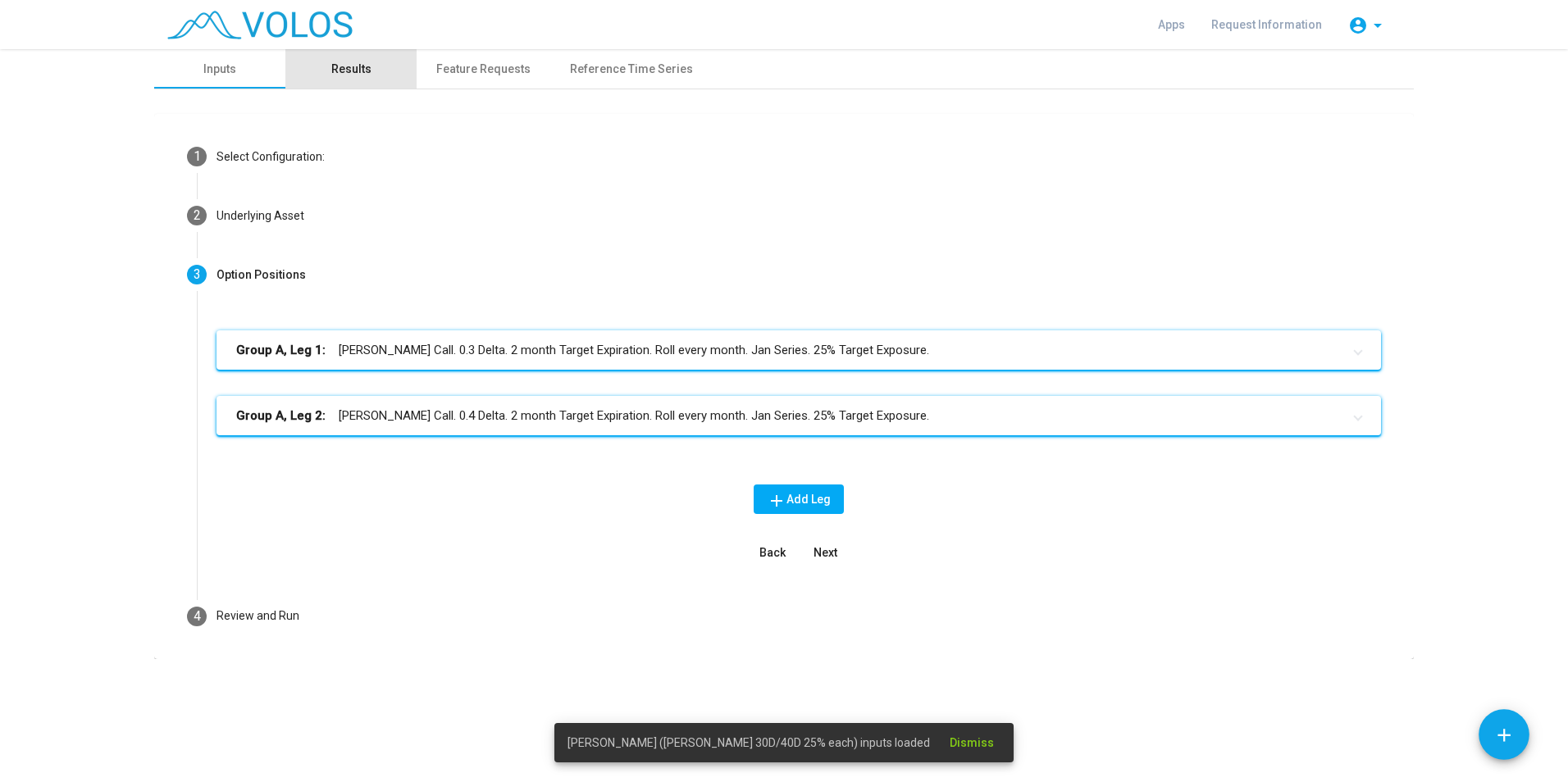
click at [362, 74] on div "Results" at bounding box center [351, 70] width 40 height 17
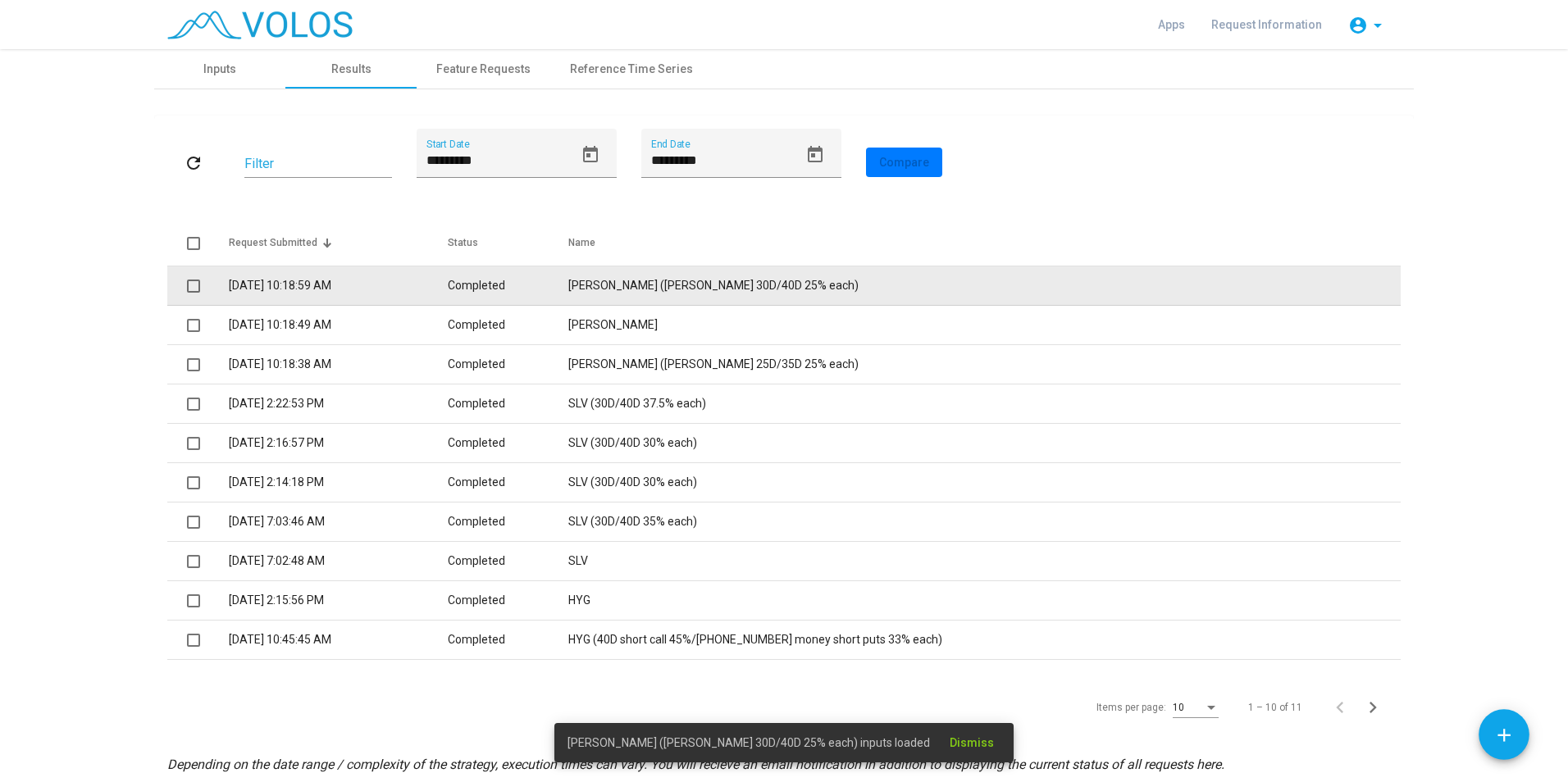
click at [703, 281] on td "ETHA (ETHA 30D/40D 25% each)" at bounding box center [985, 286] width 832 height 39
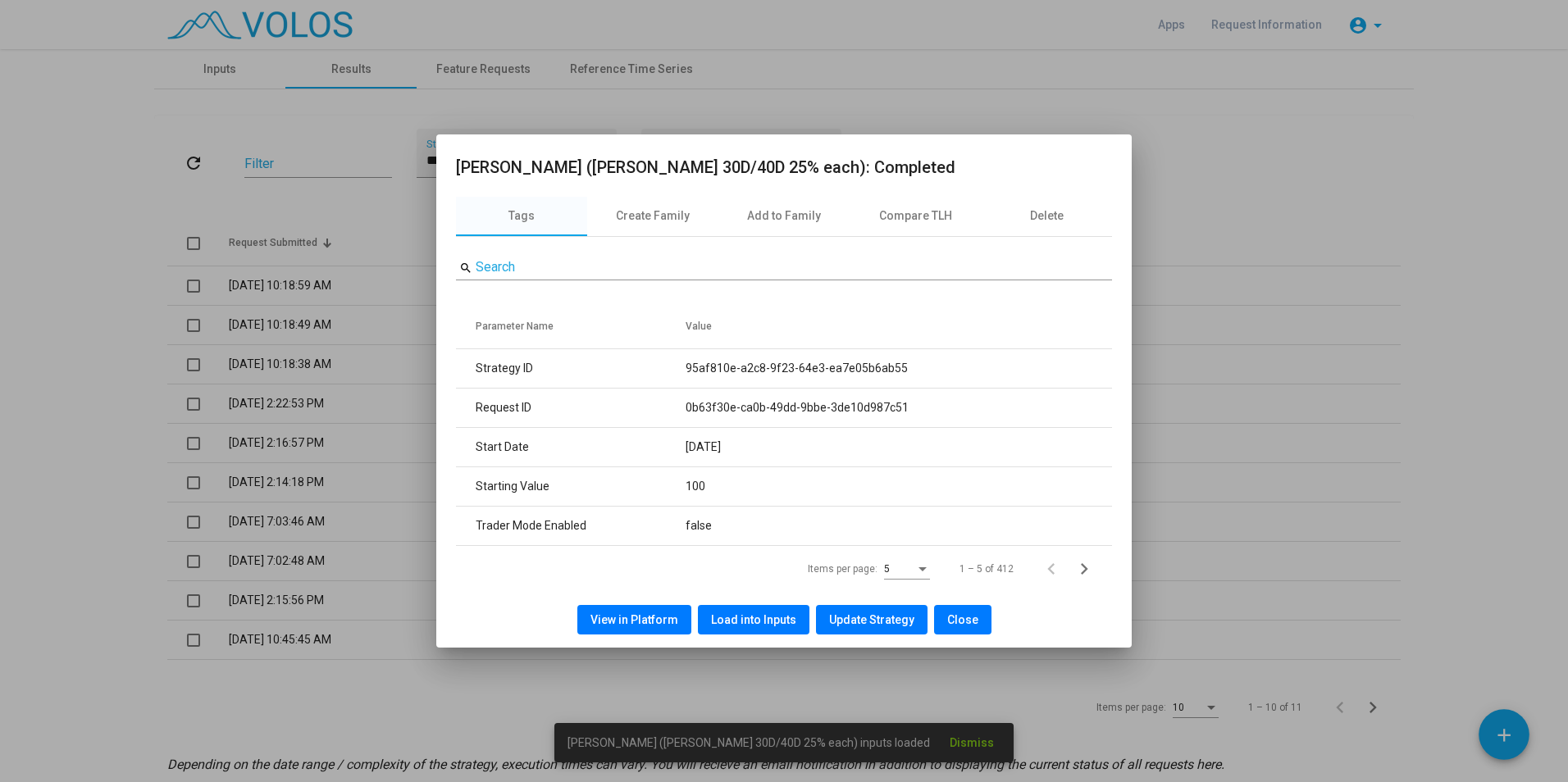
click at [649, 623] on span "View in Platform" at bounding box center [634, 619] width 88 height 13
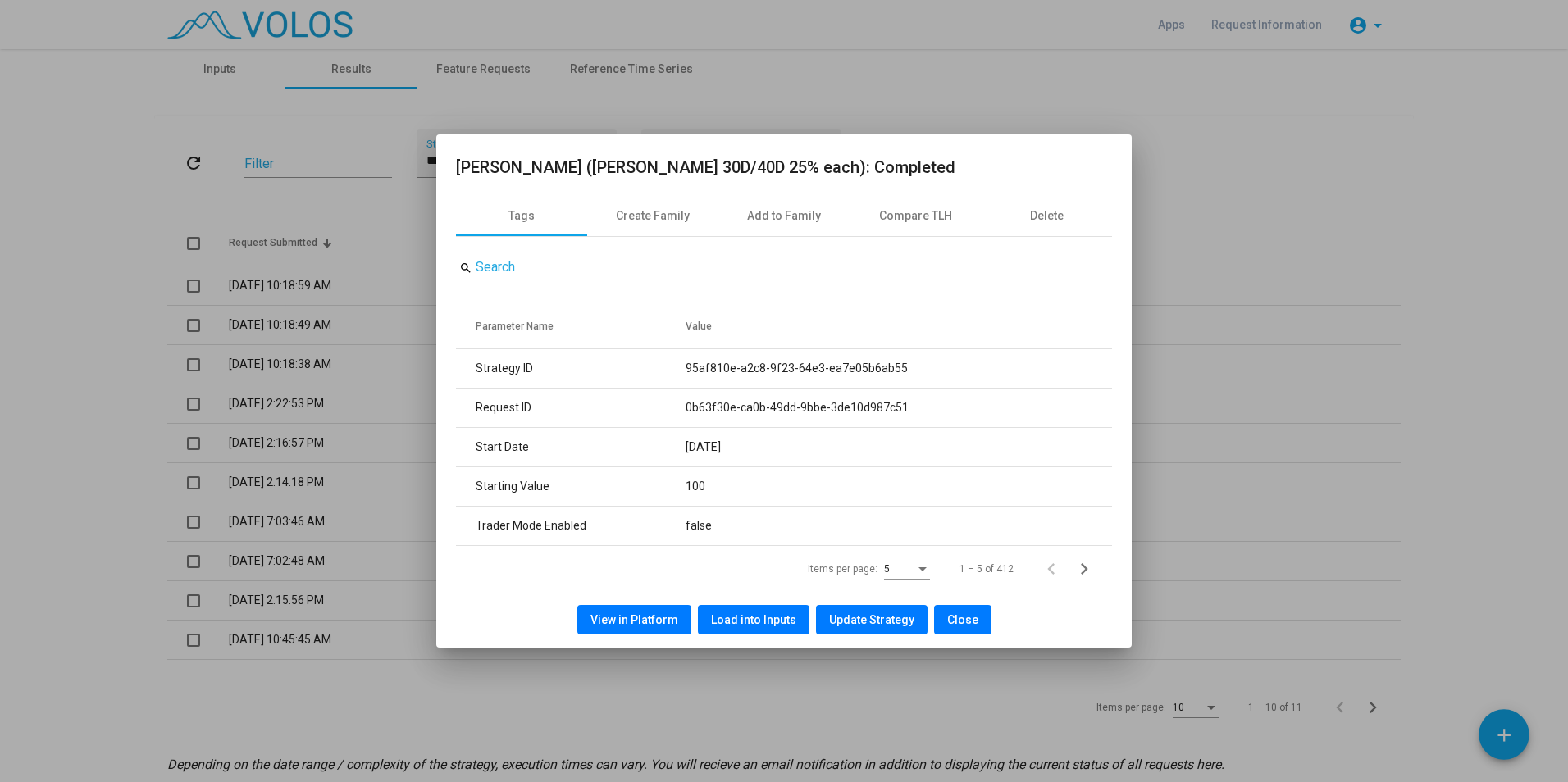
click at [963, 609] on button "Close" at bounding box center [963, 620] width 57 height 30
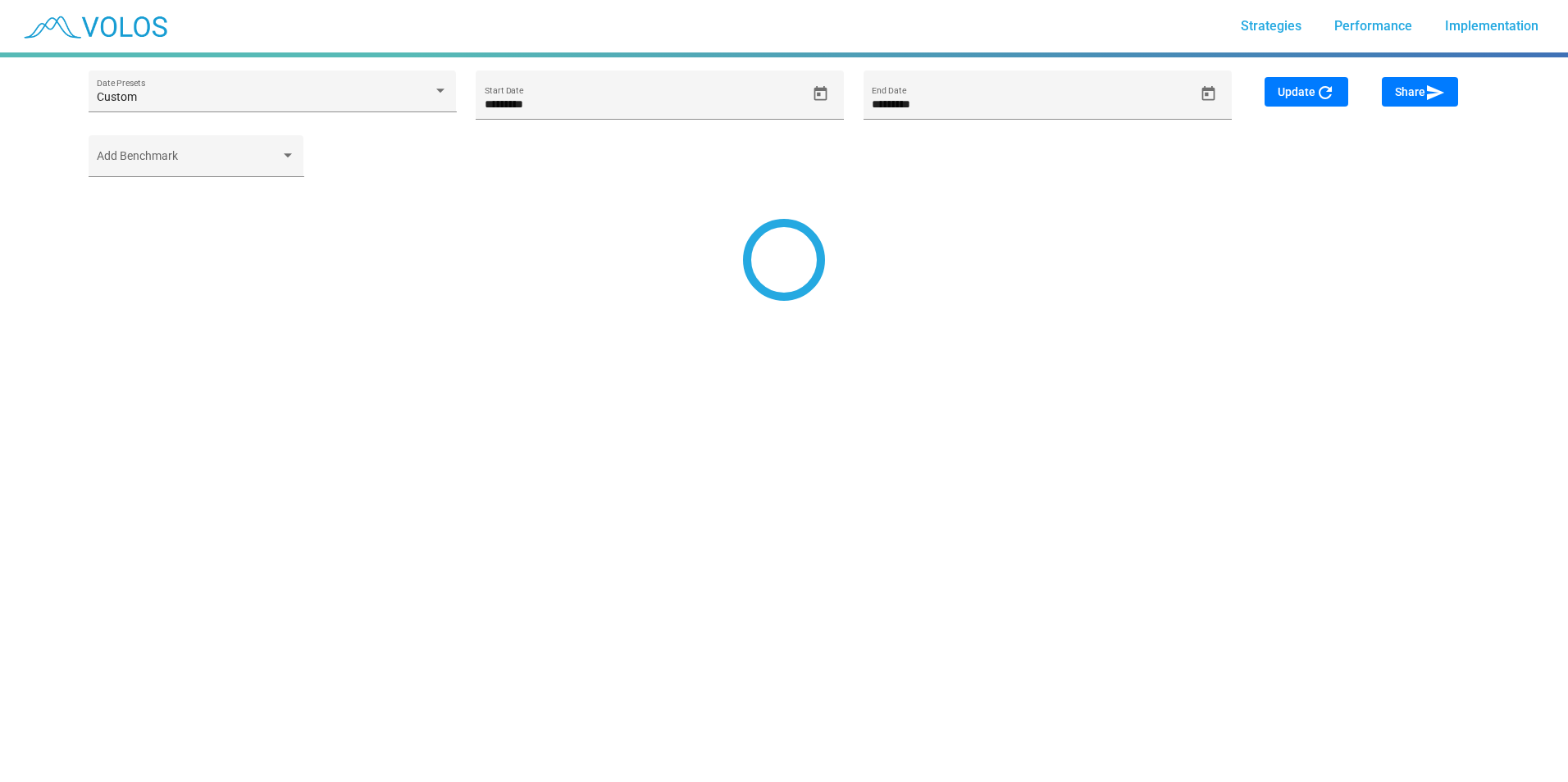
type input "*********"
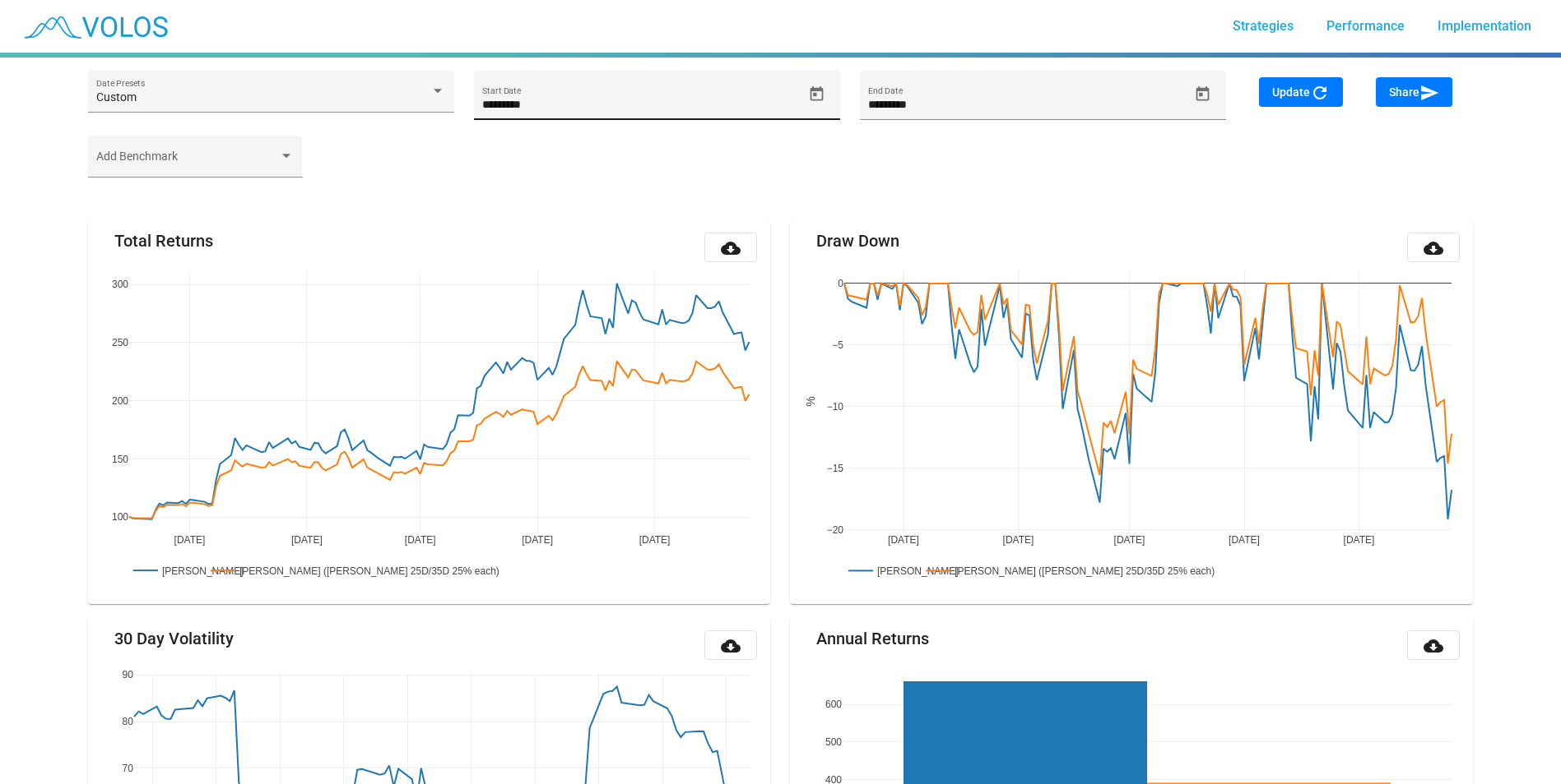
click at [508, 102] on input "*********" at bounding box center [642, 105] width 320 height 13
click at [1294, 94] on span "Update refresh" at bounding box center [1301, 92] width 58 height 13
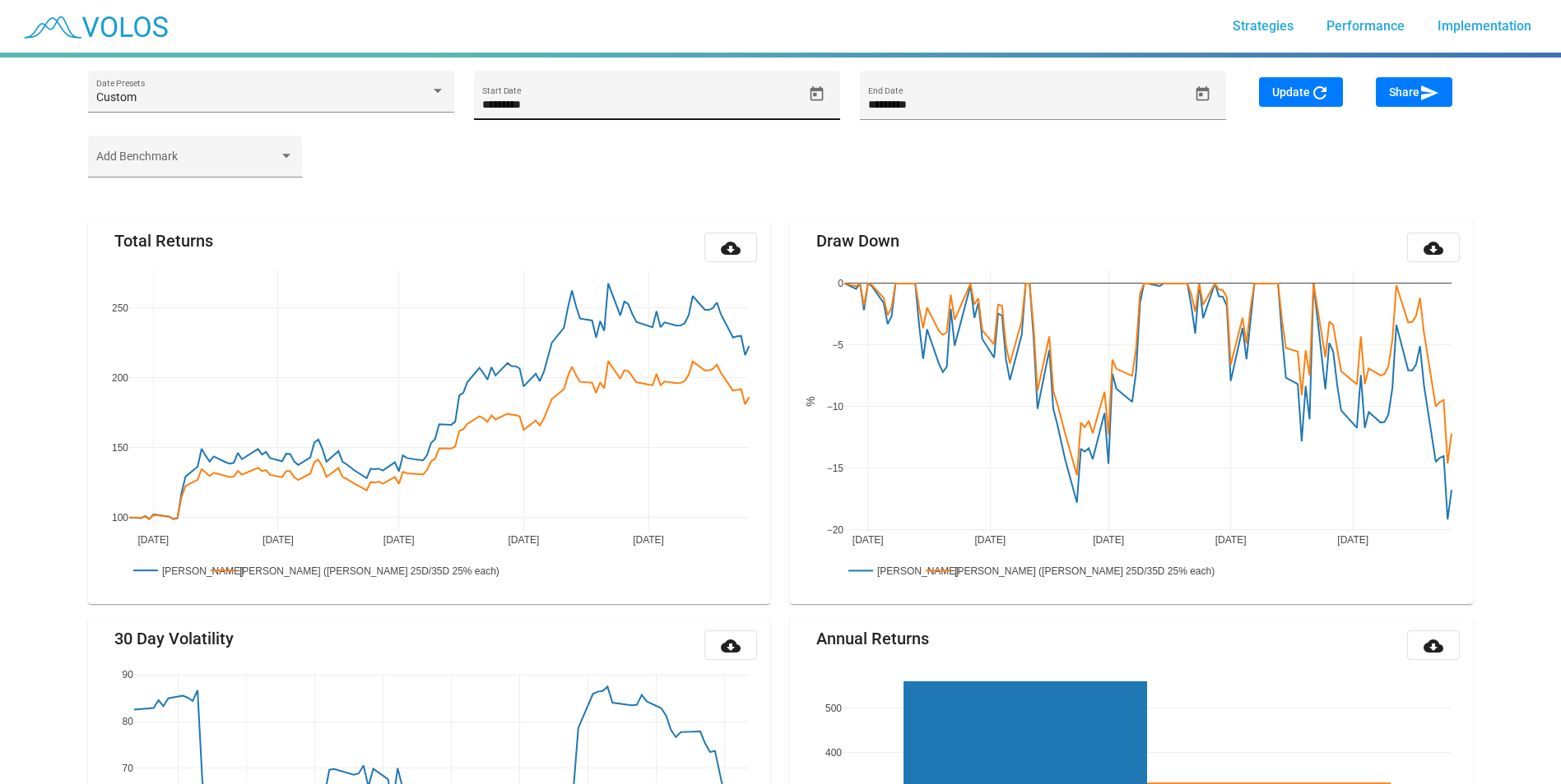
drag, startPoint x: 507, startPoint y: 101, endPoint x: 528, endPoint y: 98, distance: 21.2
click at [515, 100] on input "*********" at bounding box center [642, 105] width 320 height 13
type input "*********"
click at [1348, 89] on div "Update refresh" at bounding box center [1308, 107] width 117 height 58
click at [1343, 90] on button "Update refresh" at bounding box center [1301, 93] width 84 height 30
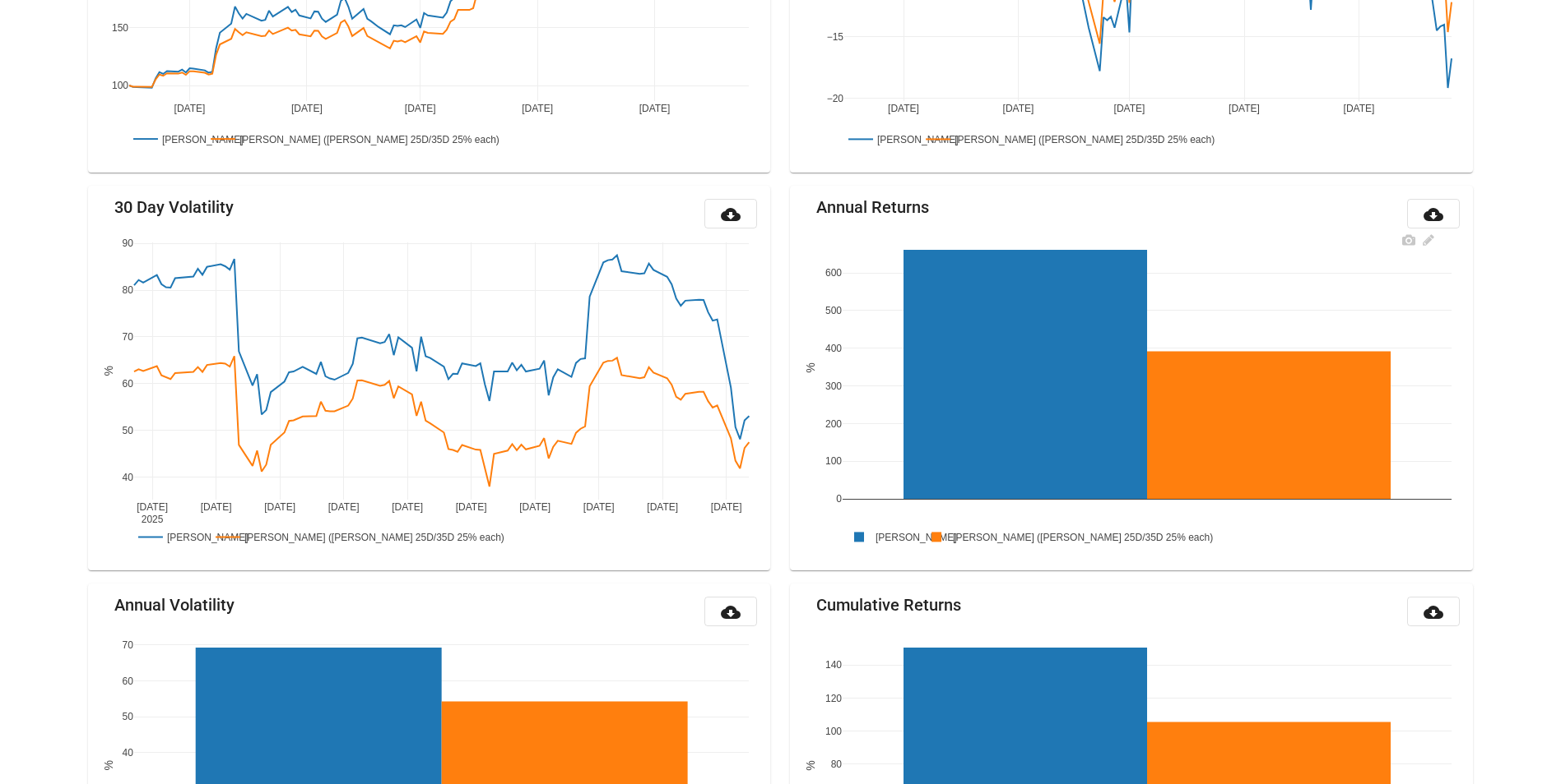
scroll to position [522, 0]
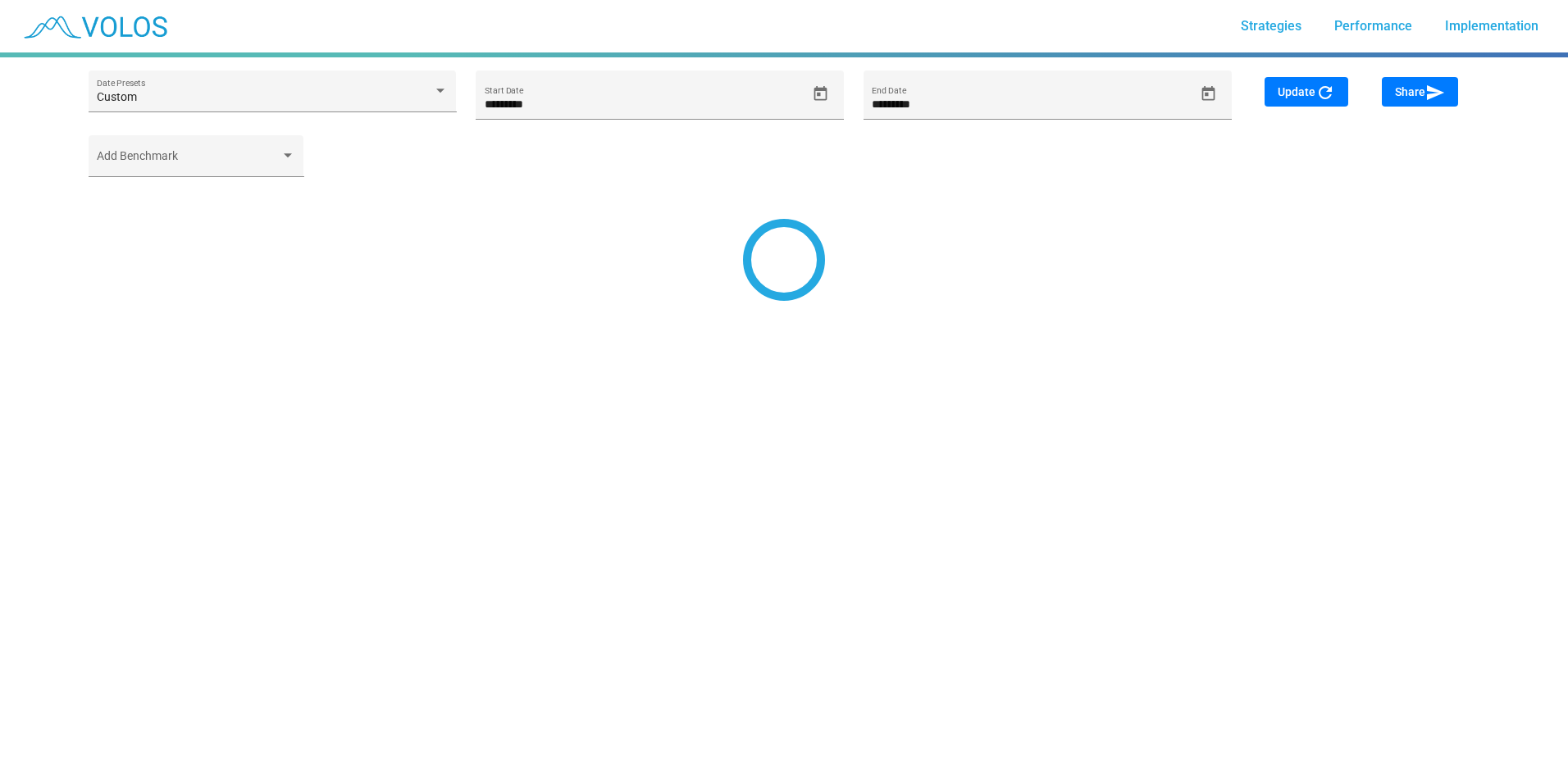
type input "*********"
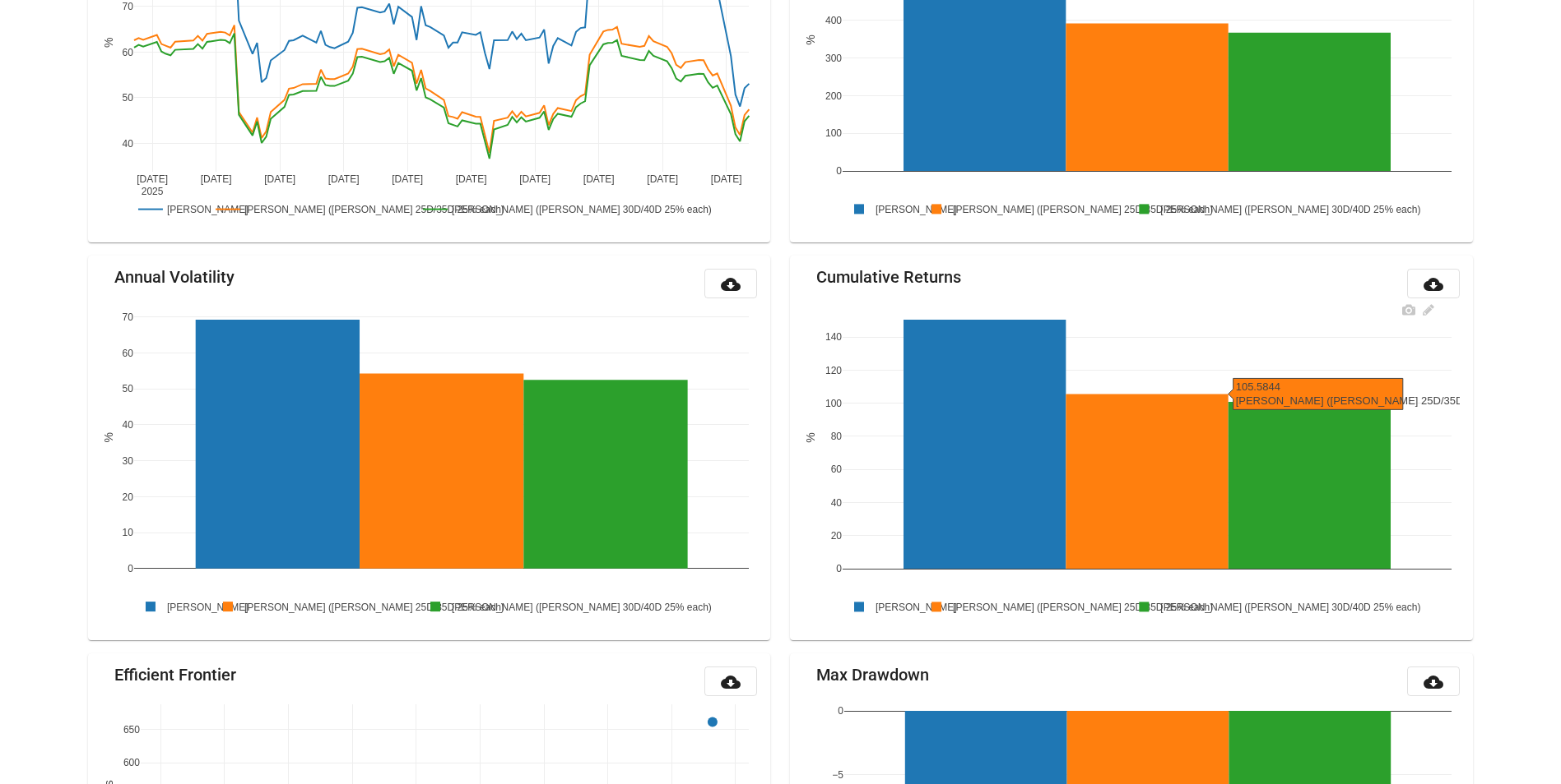
scroll to position [769, 0]
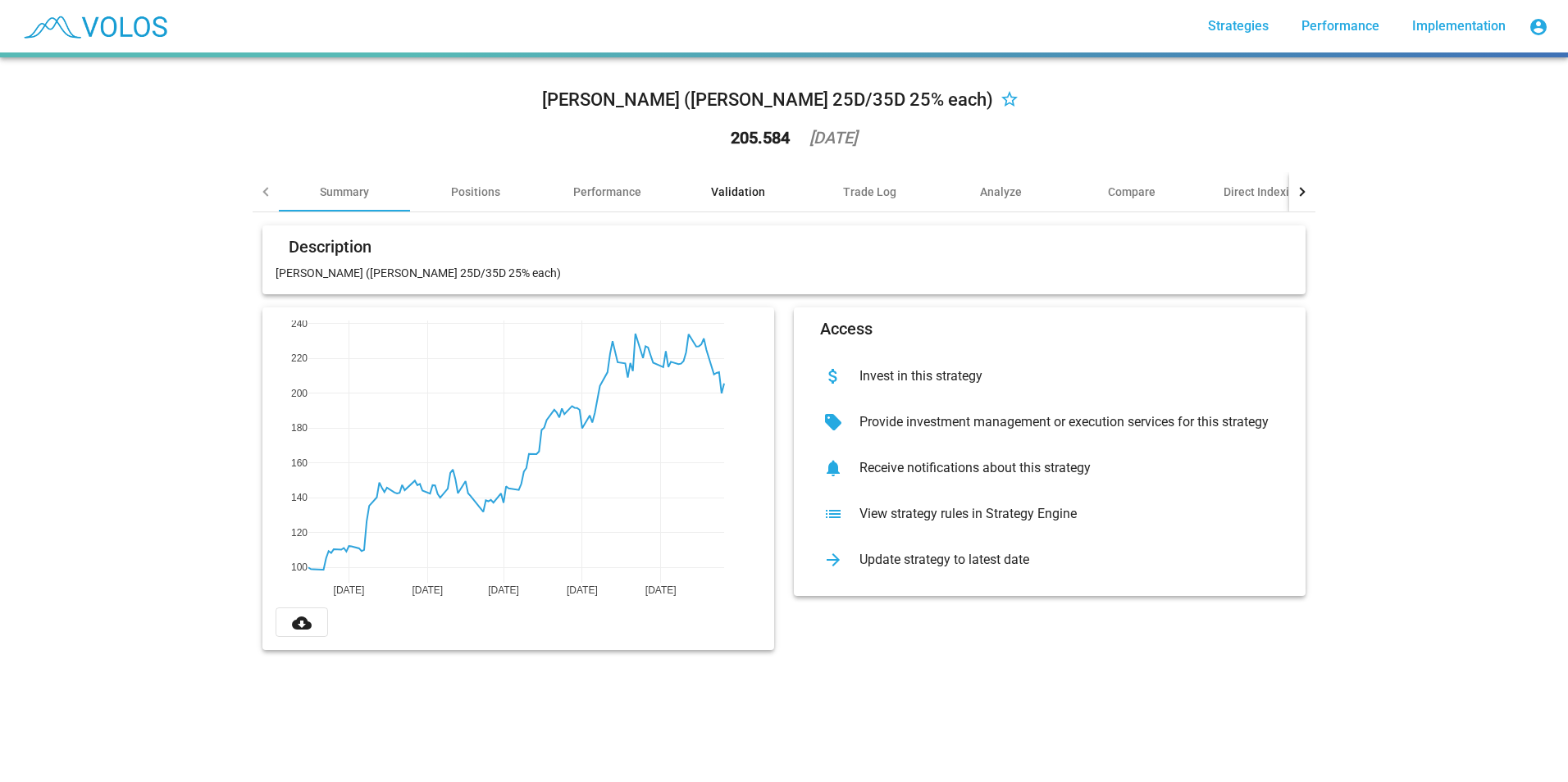
click at [728, 191] on div "Validation" at bounding box center [738, 192] width 54 height 17
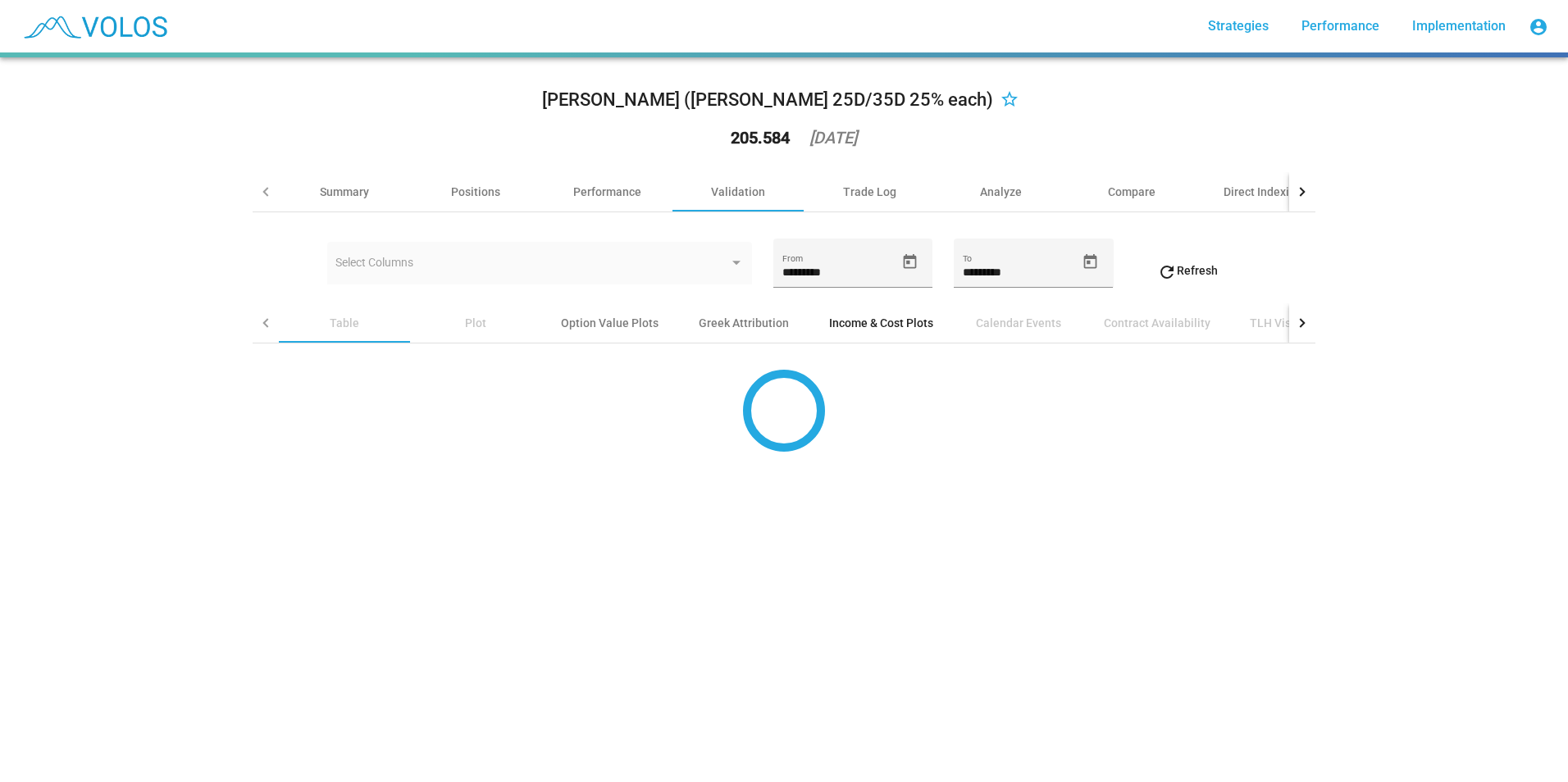
click at [863, 320] on div "Income & Cost Plots" at bounding box center [881, 323] width 104 height 17
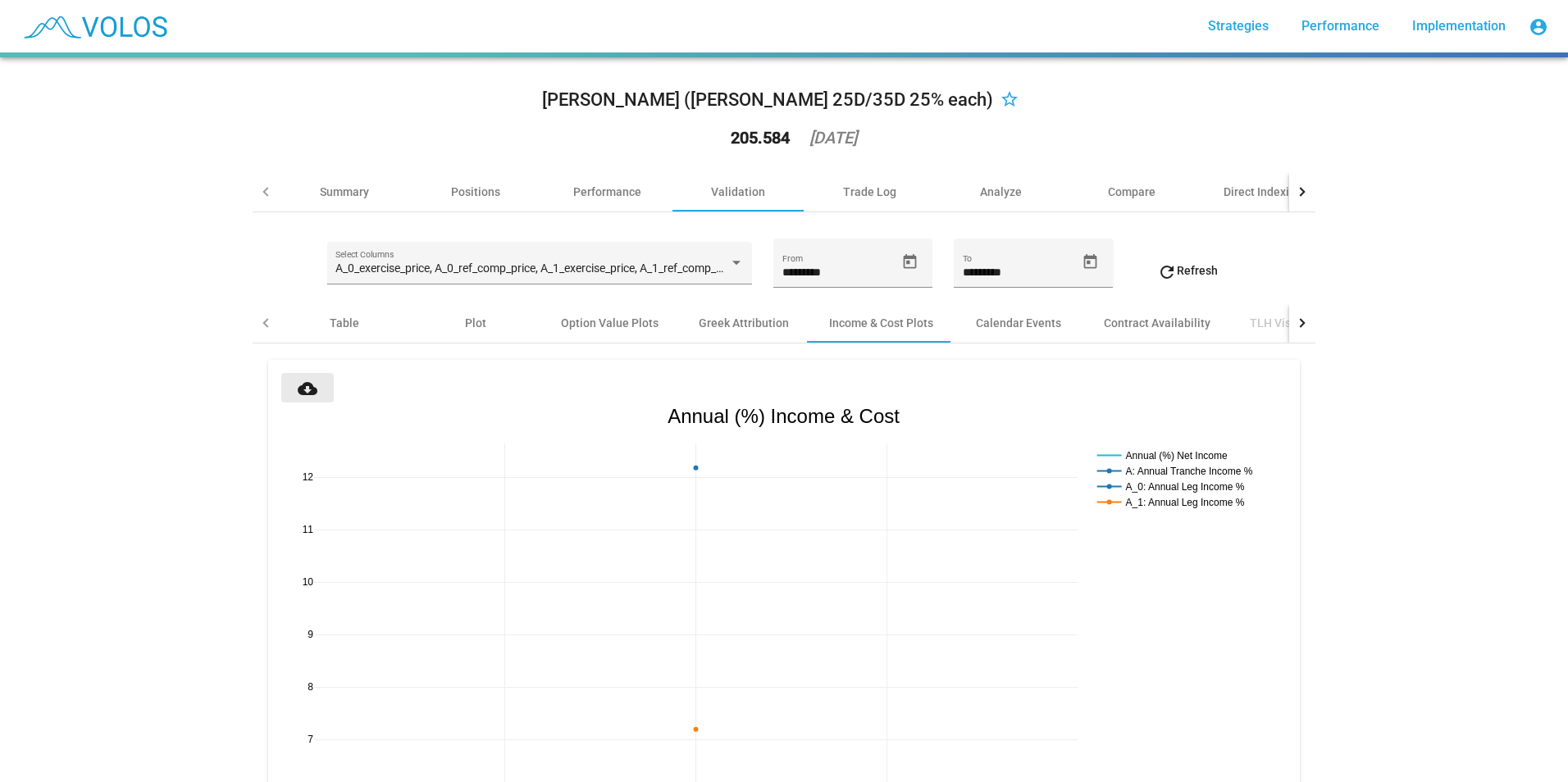
click at [302, 392] on mat-icon "cloud_download" at bounding box center [307, 388] width 20 height 20
click at [843, 198] on div "Trade Log" at bounding box center [869, 192] width 53 height 17
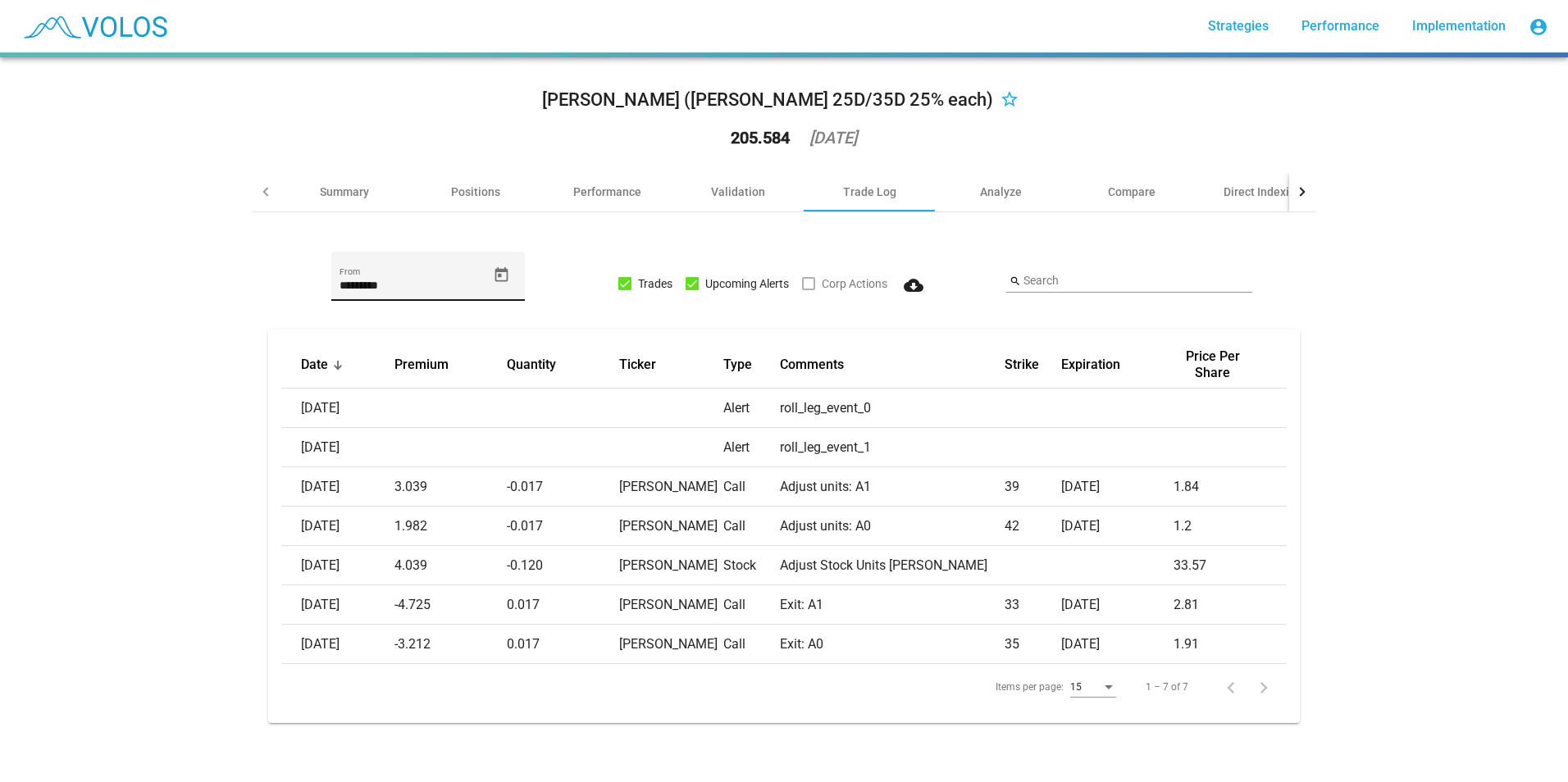
click at [340, 285] on input "*********" at bounding box center [414, 286] width 148 height 13
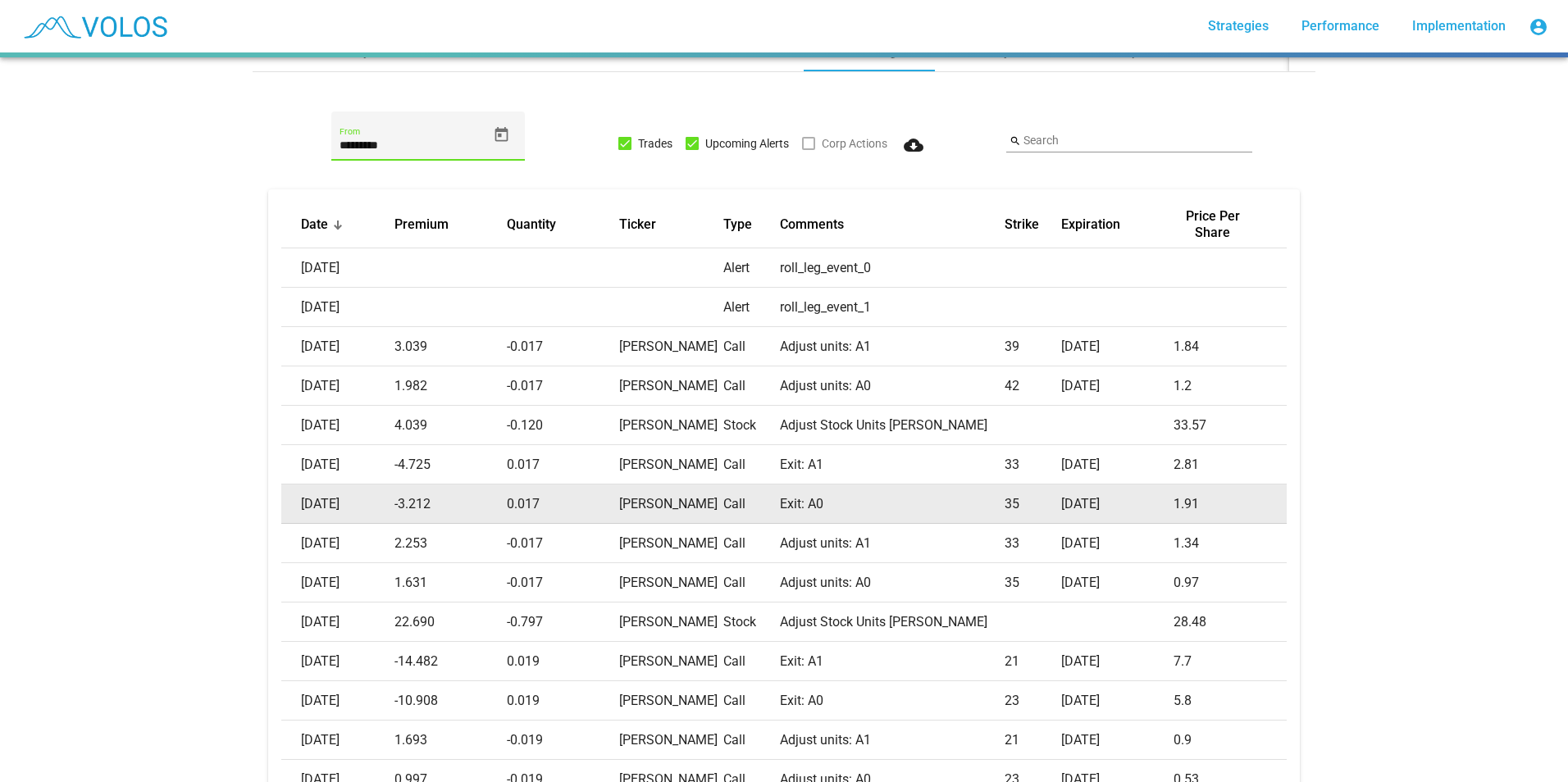
scroll to position [307, 0]
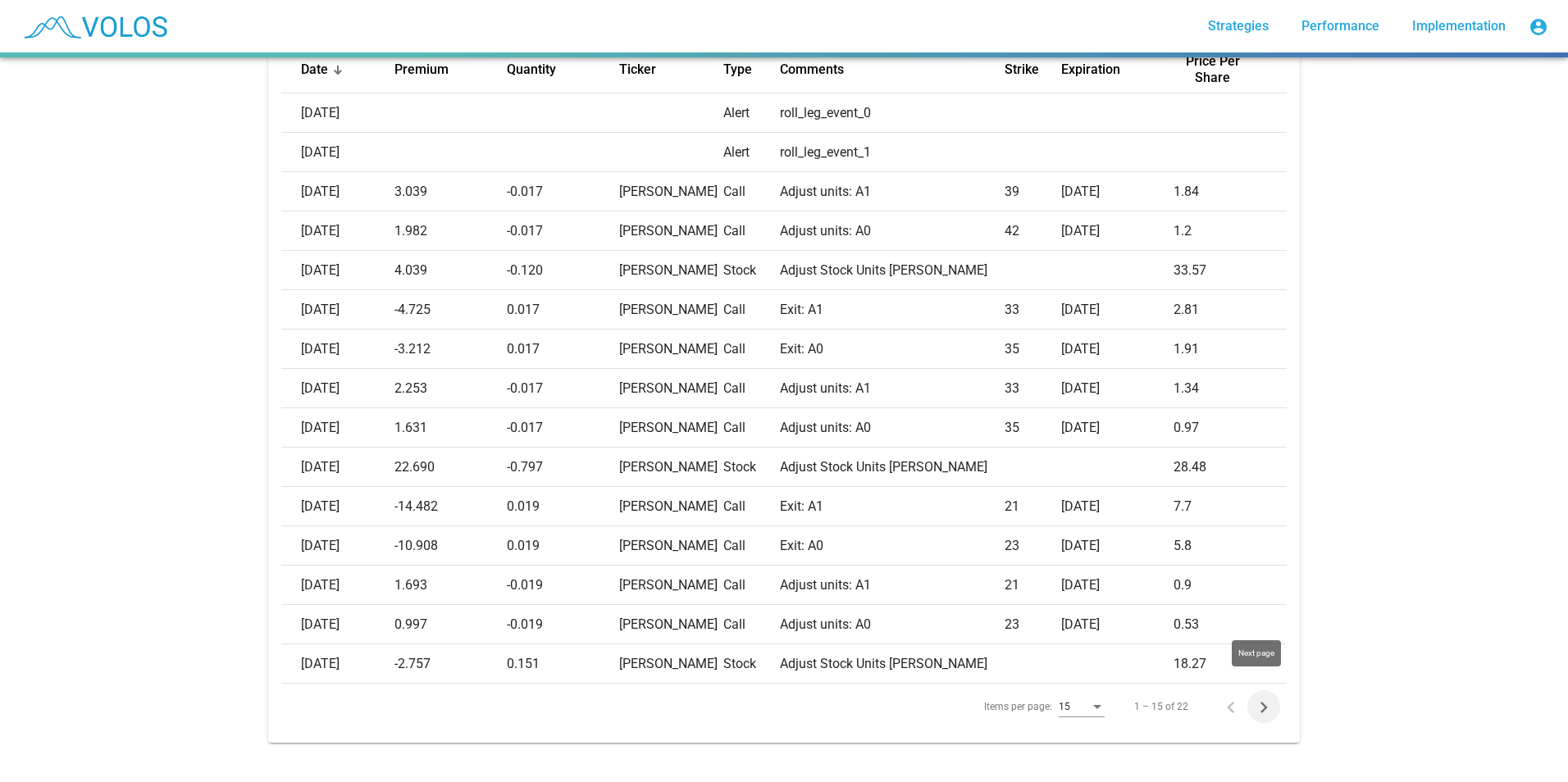
click at [1262, 697] on icon "Next page" at bounding box center [1263, 708] width 23 height 23
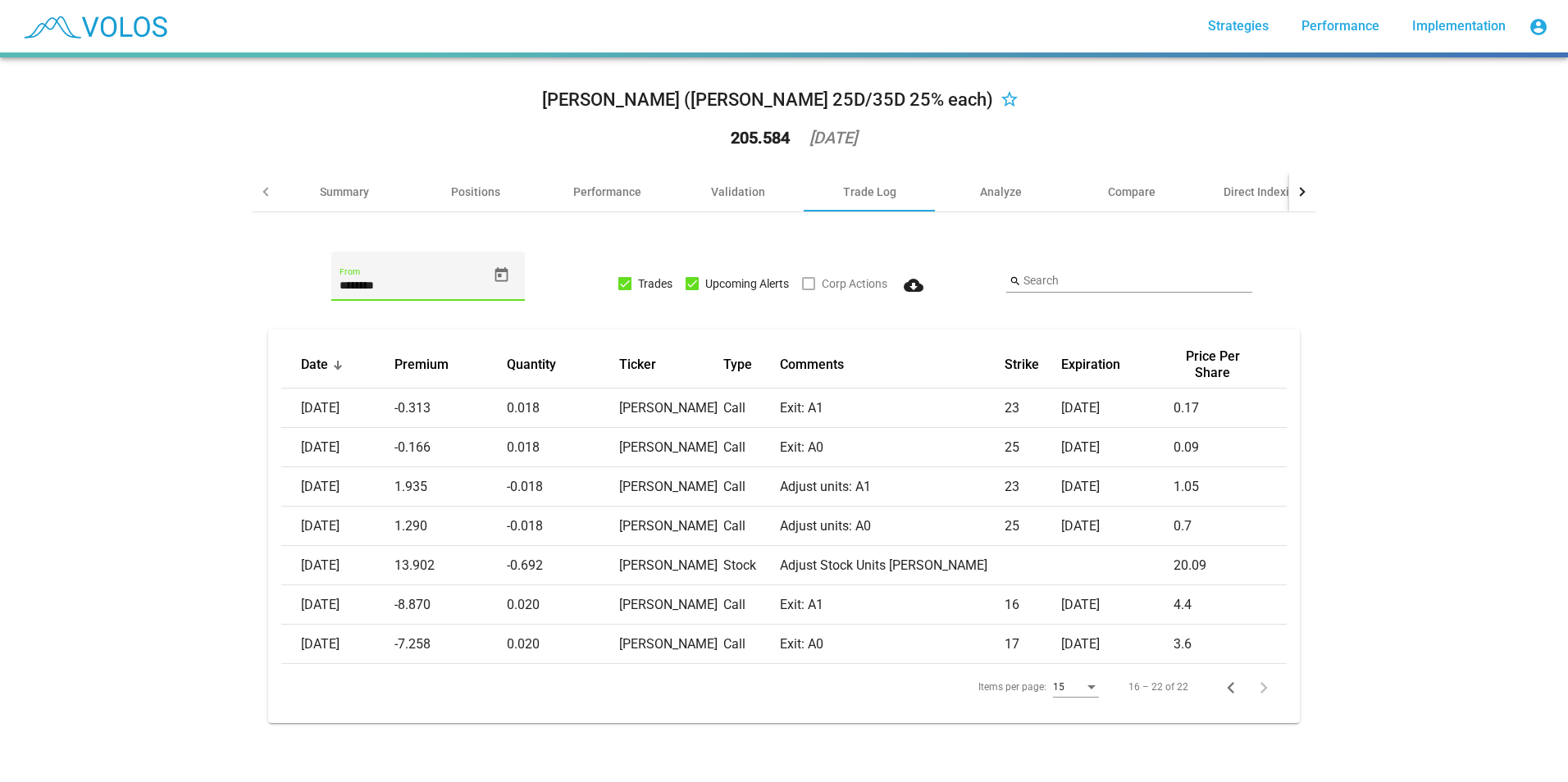
drag, startPoint x: 340, startPoint y: 280, endPoint x: 353, endPoint y: 280, distance: 13.0
click at [341, 280] on input "********" at bounding box center [414, 286] width 148 height 13
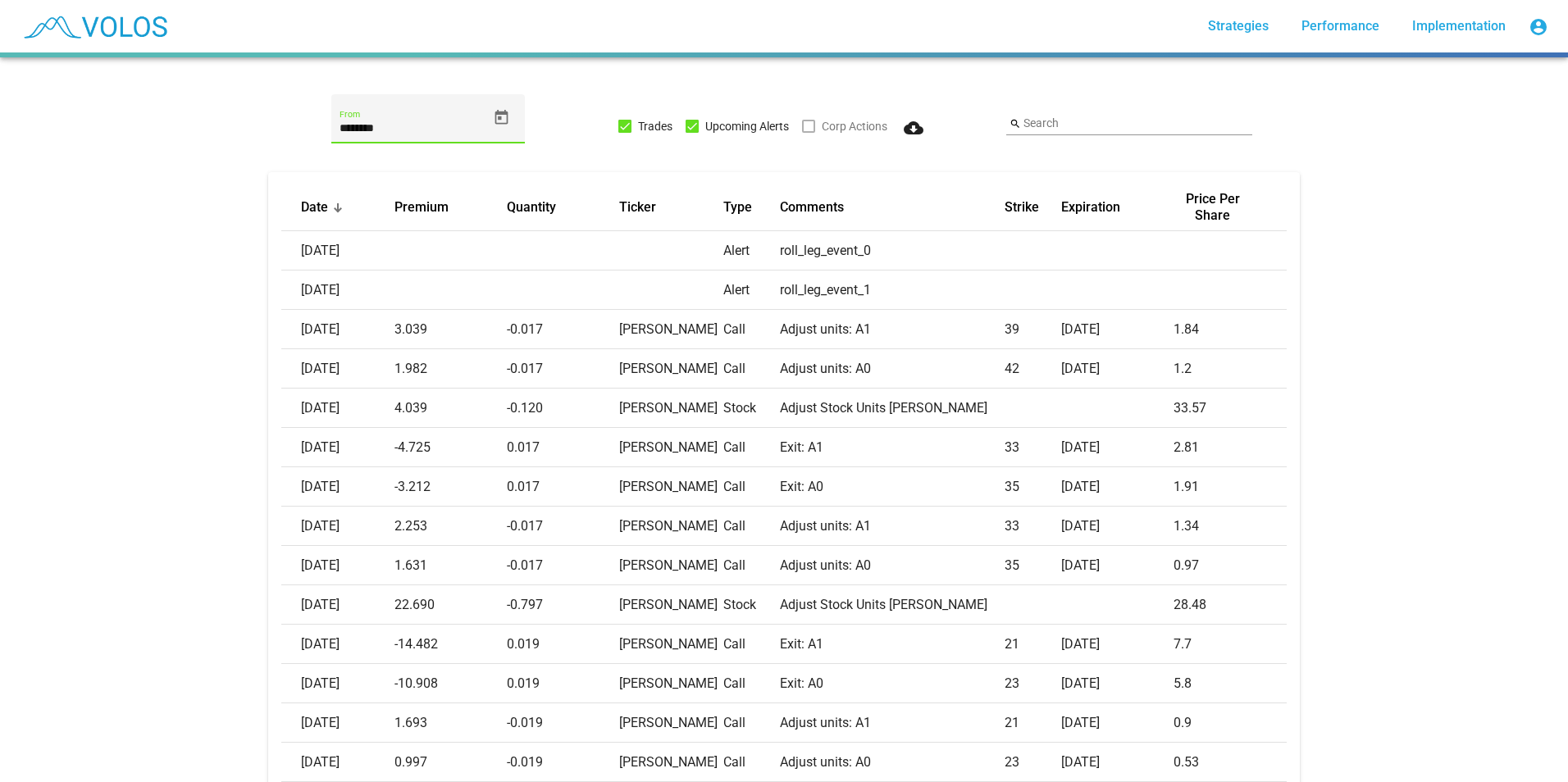
scroll to position [307, 0]
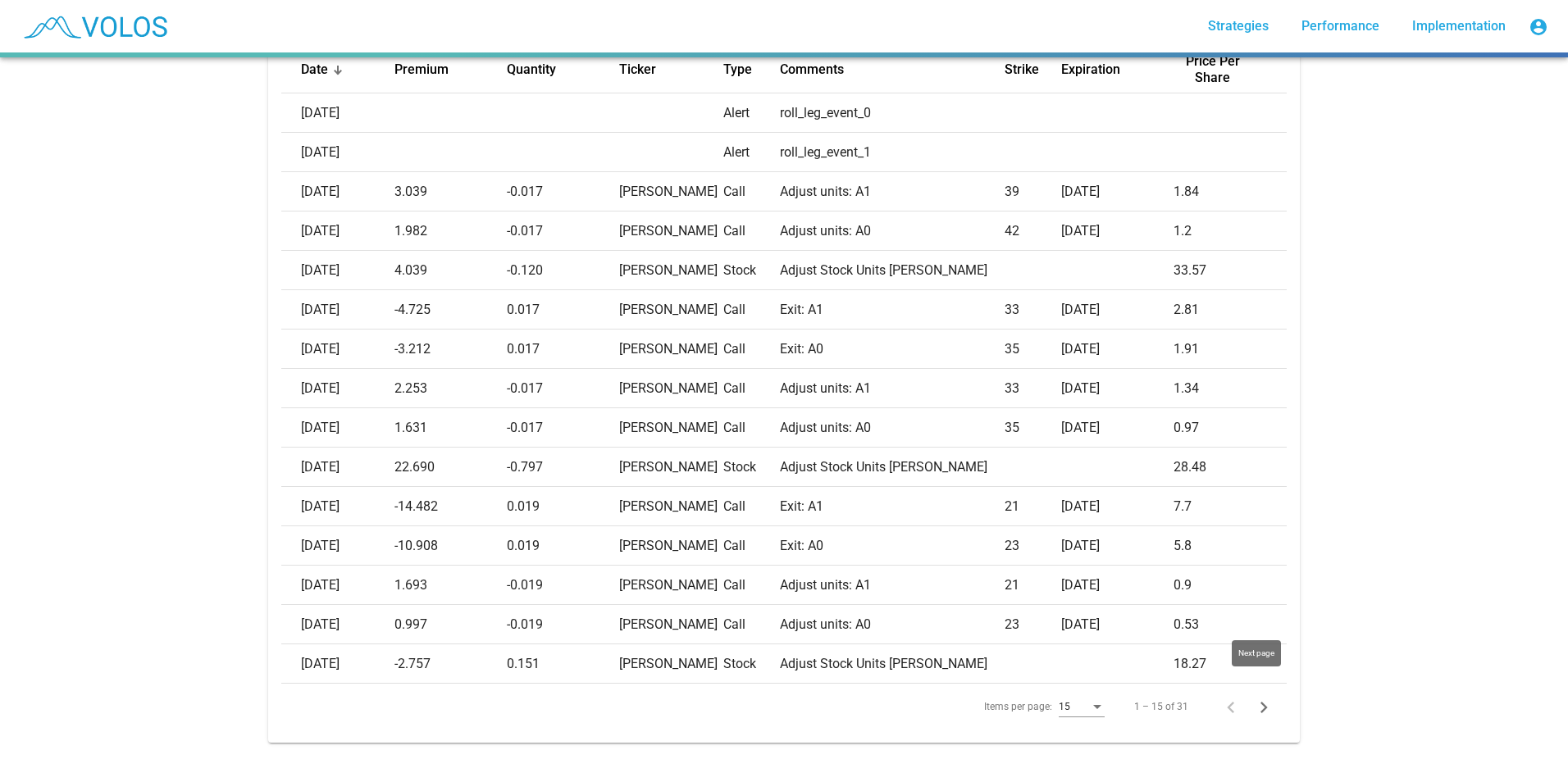
type input "********"
click at [1254, 697] on icon "Next page" at bounding box center [1263, 708] width 23 height 23
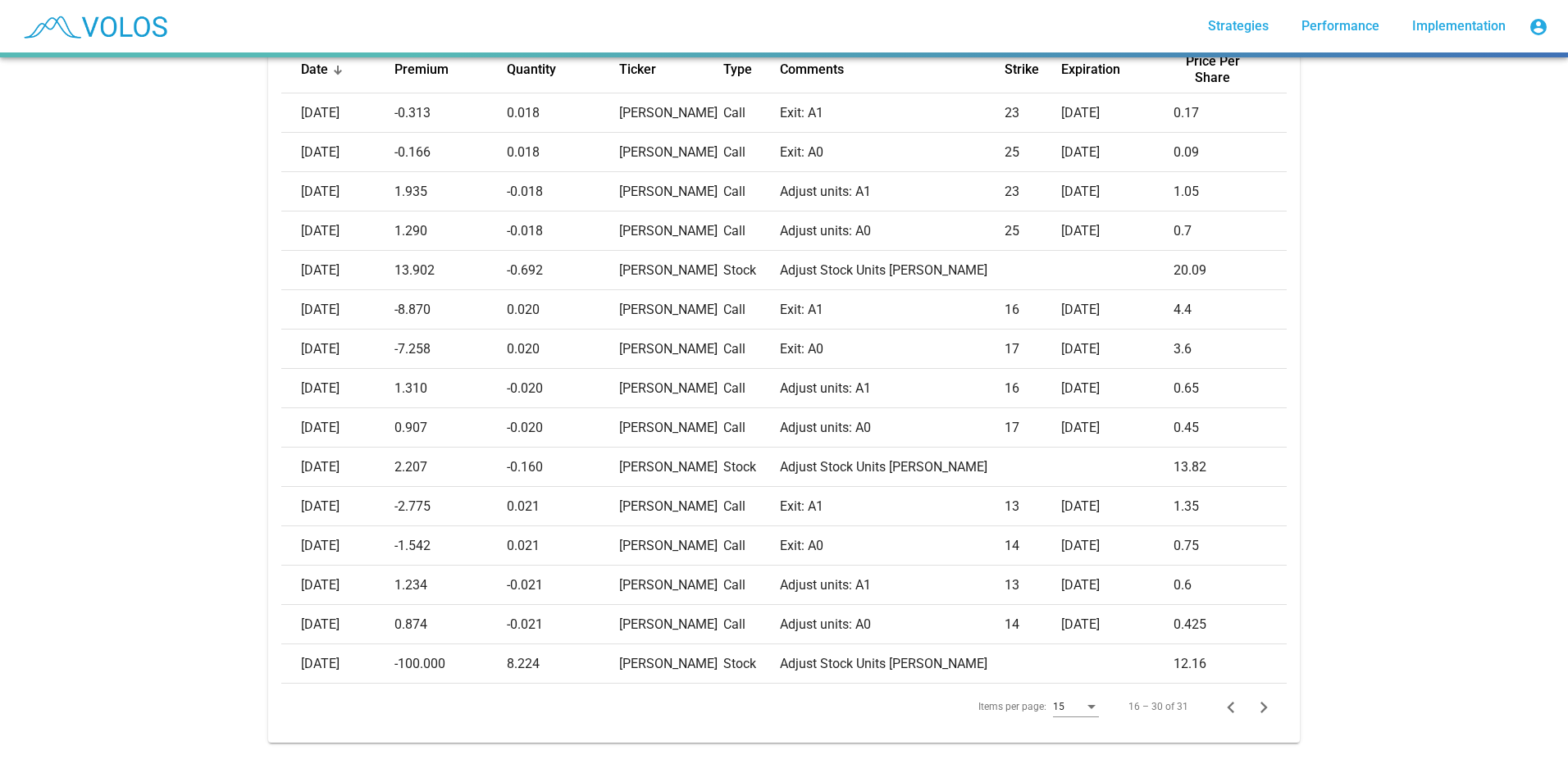
click at [1254, 697] on icon "Next page" at bounding box center [1263, 708] width 23 height 23
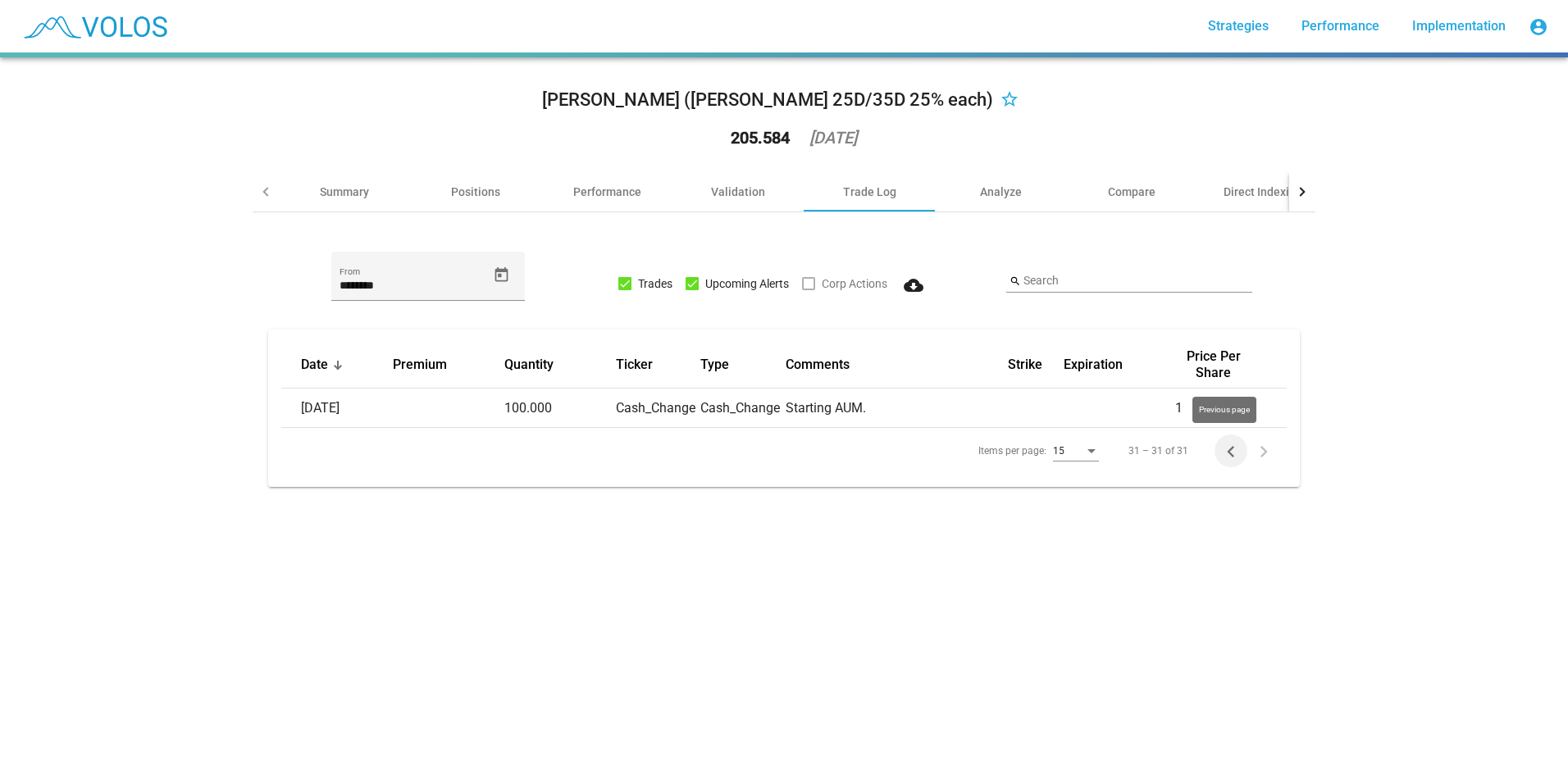
click at [1219, 448] on icon "Previous page" at bounding box center [1230, 452] width 23 height 23
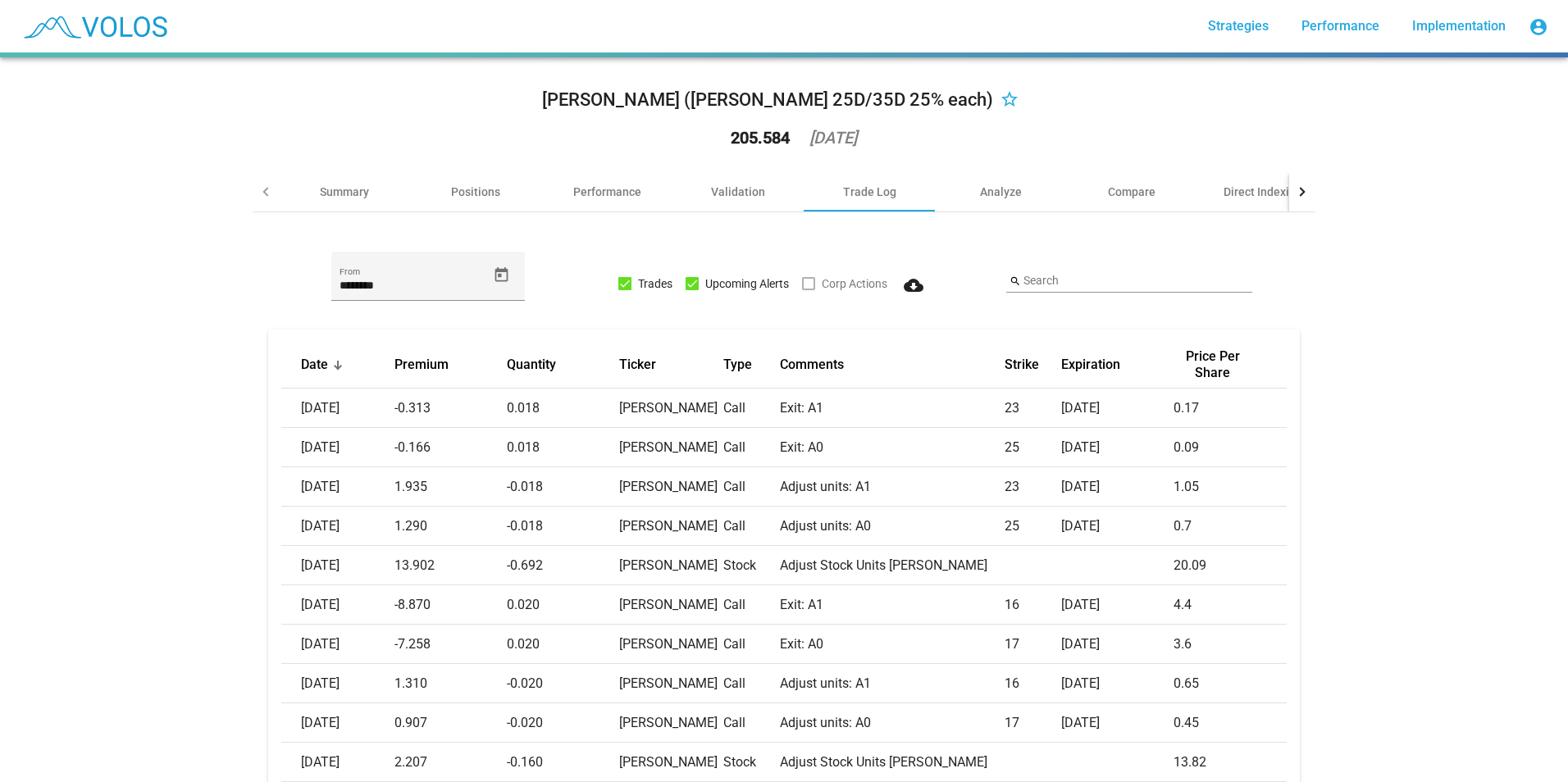
scroll to position [307, 0]
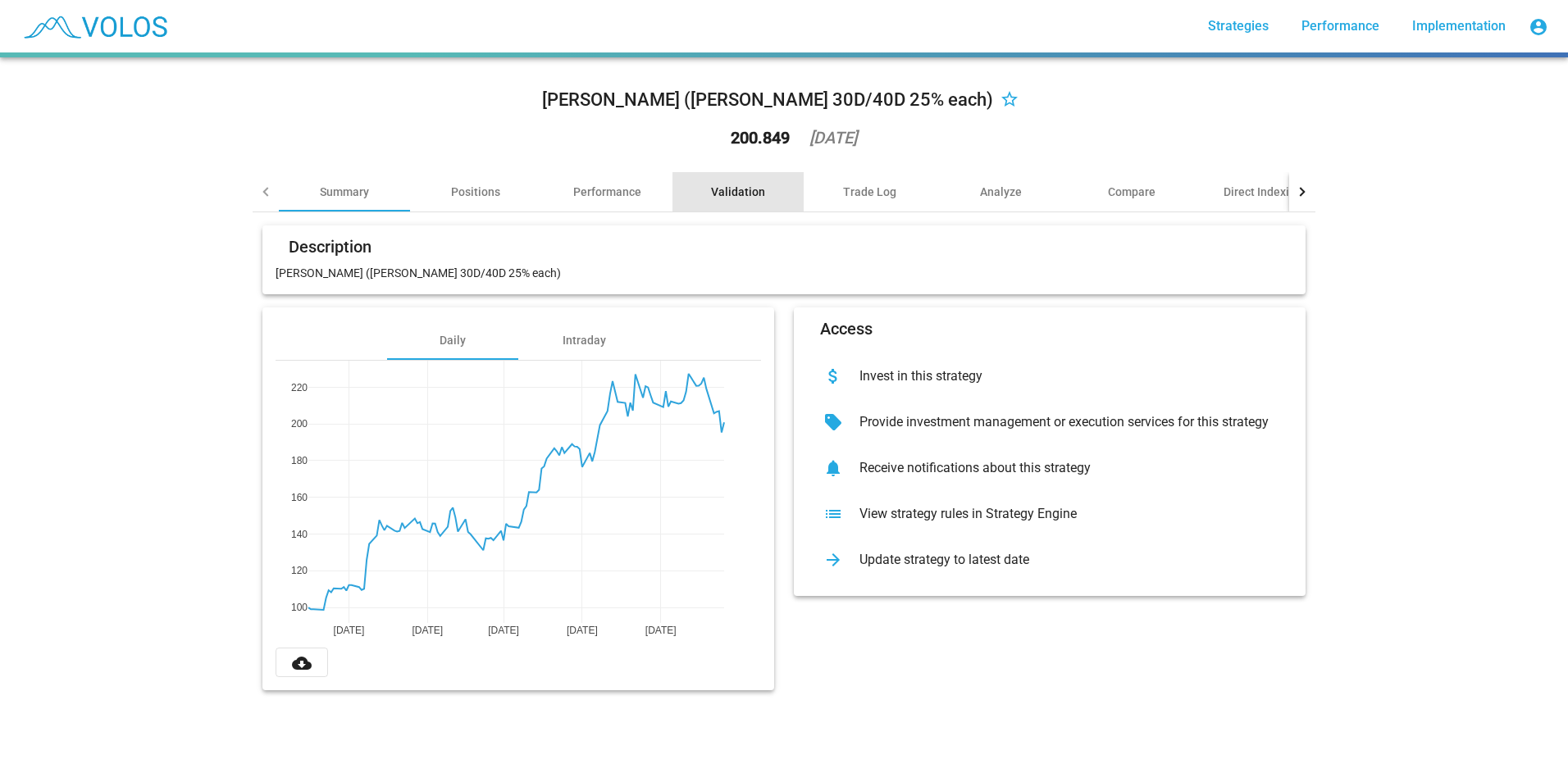
click at [734, 190] on div "Validation" at bounding box center [738, 192] width 54 height 17
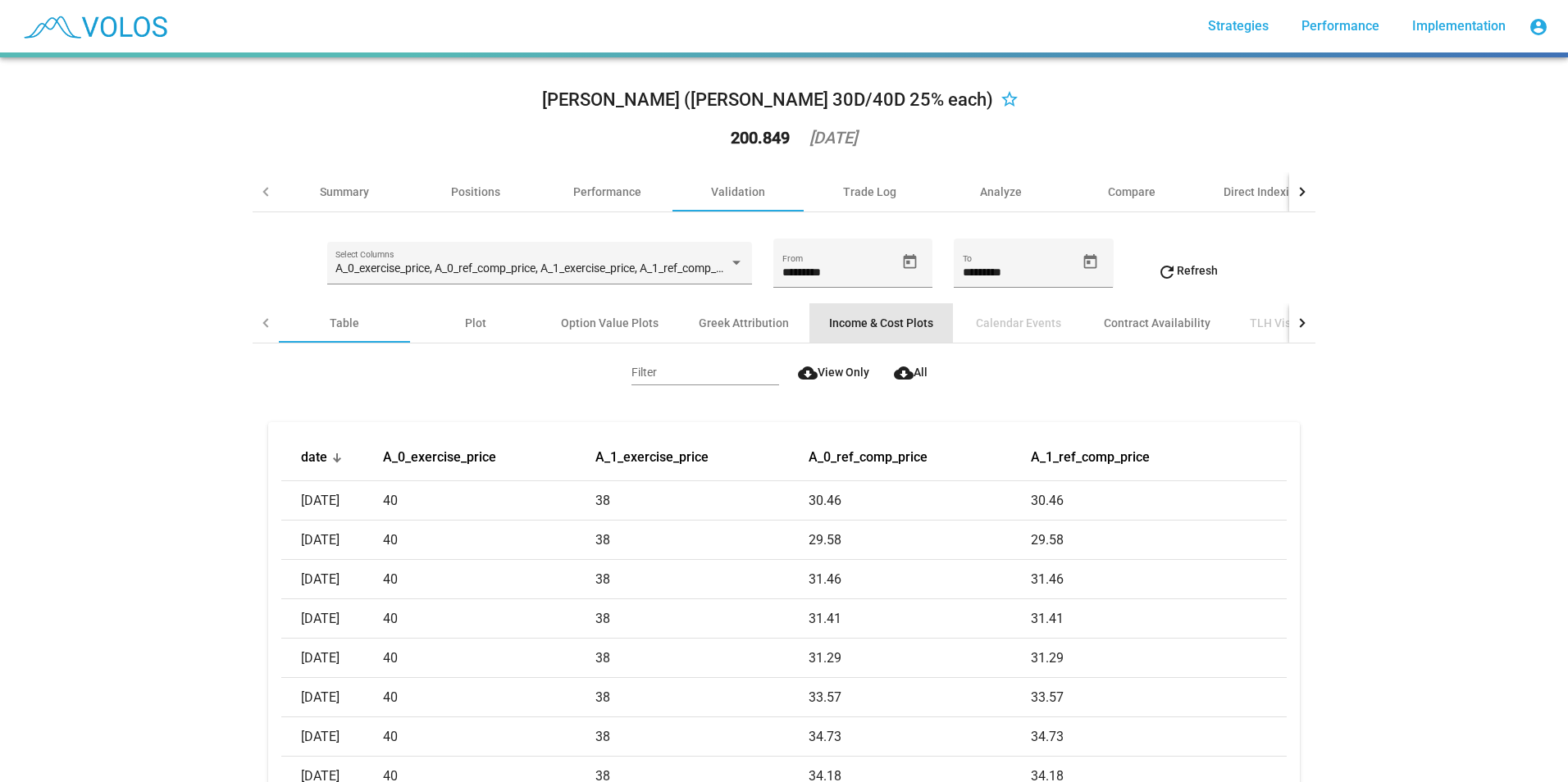
click at [867, 326] on div "Income & Cost Plots" at bounding box center [881, 323] width 104 height 17
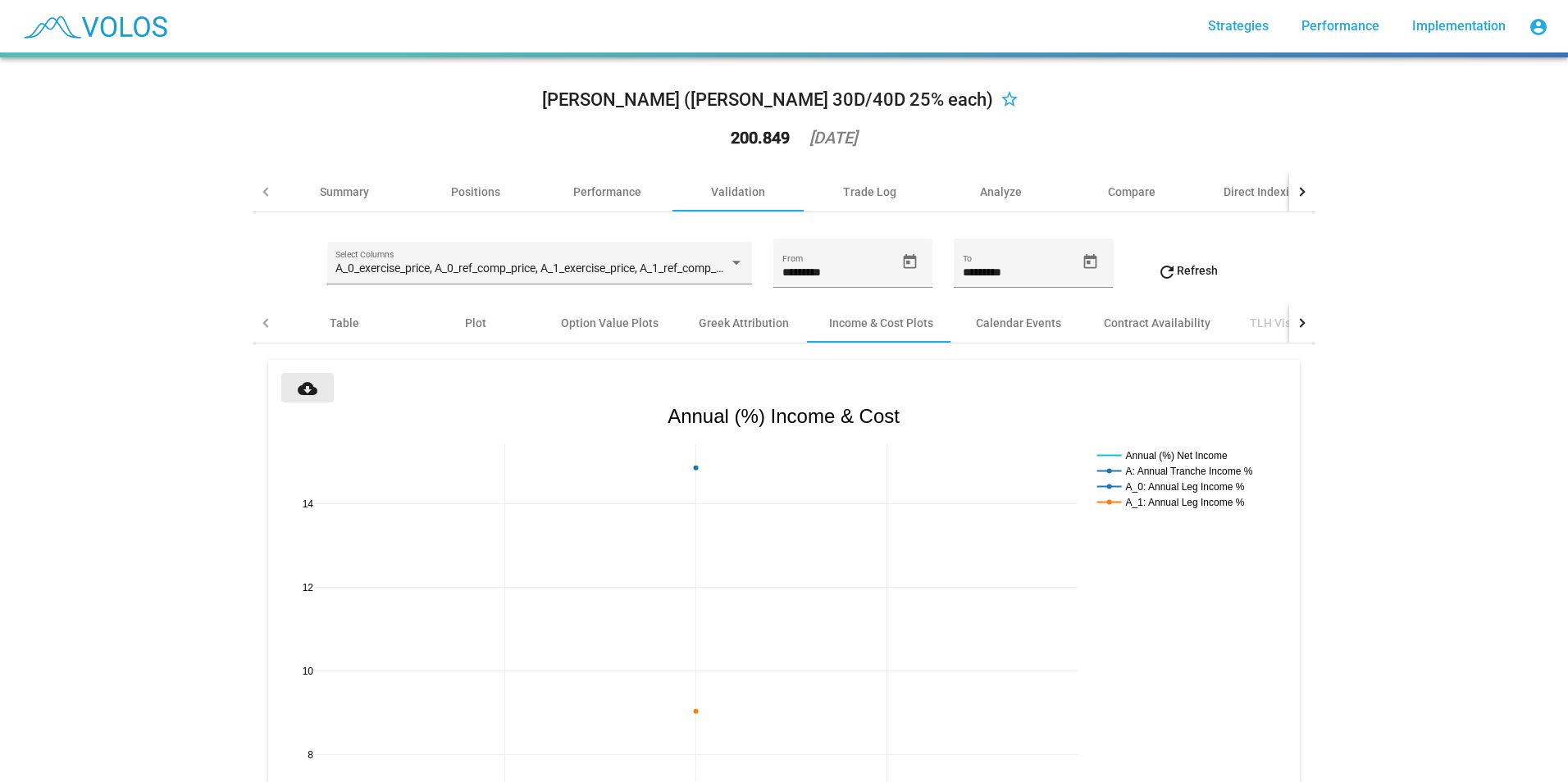
click at [298, 388] on mat-icon "cloud_download" at bounding box center [307, 388] width 20 height 20
